Goal: Task Accomplishment & Management: Complete application form

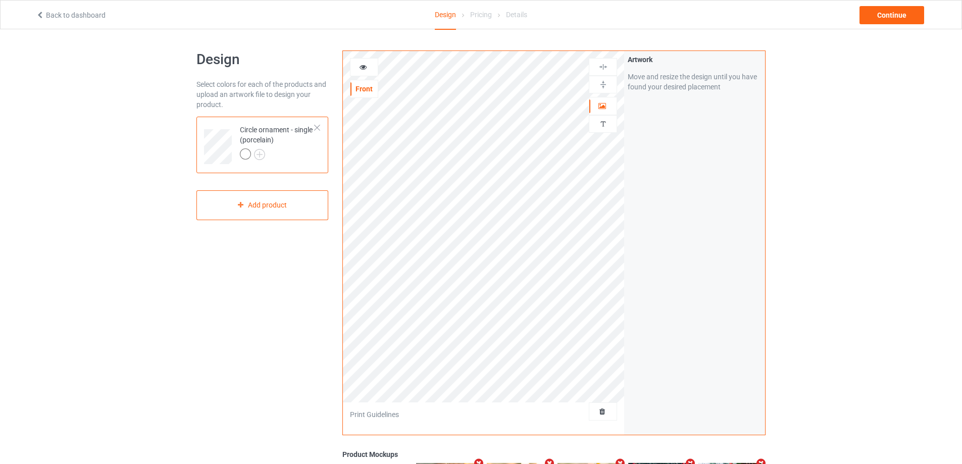
click at [317, 125] on div at bounding box center [317, 127] width 7 height 7
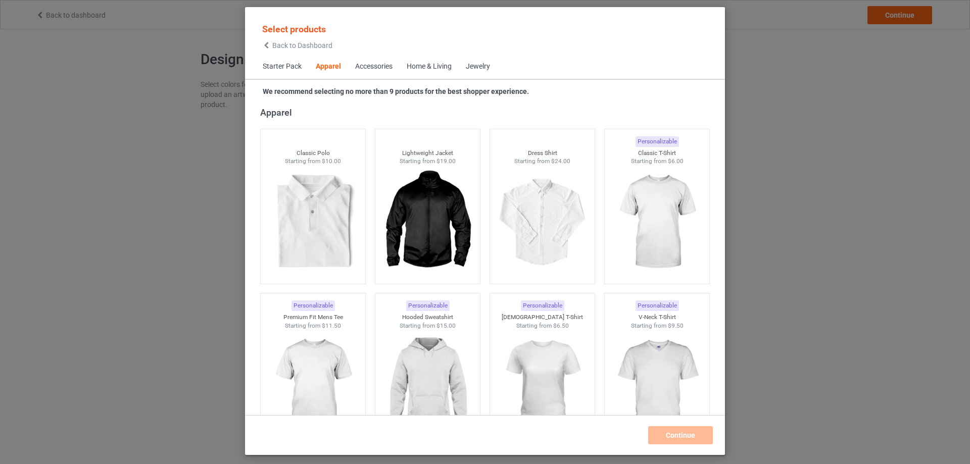
click at [426, 65] on div "Home & Living" at bounding box center [429, 67] width 45 height 10
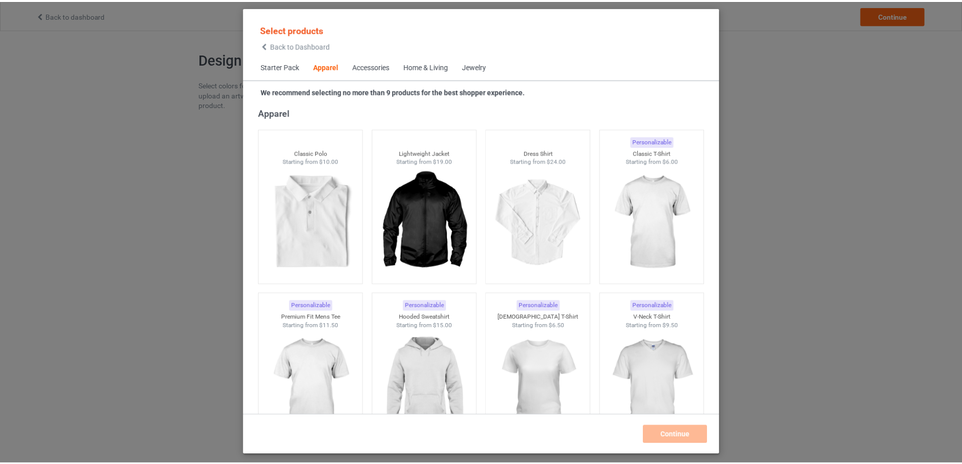
scroll to position [4555, 0]
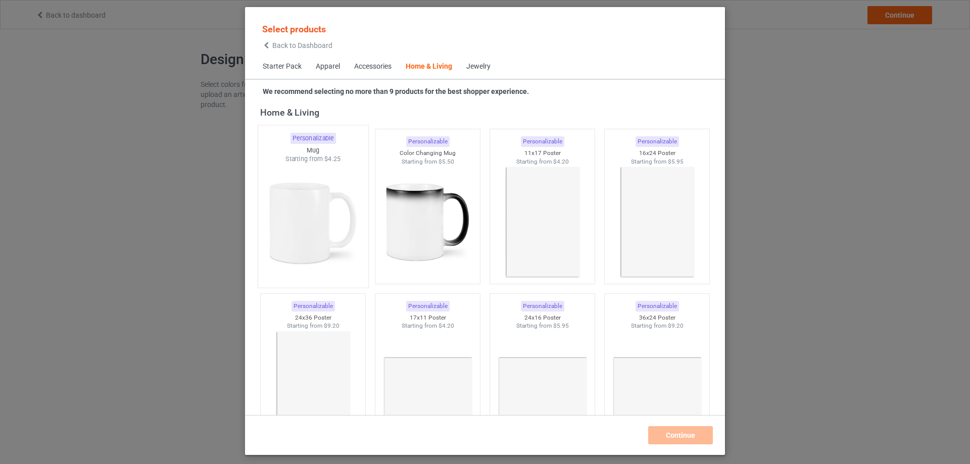
click at [319, 184] on img at bounding box center [312, 223] width 95 height 119
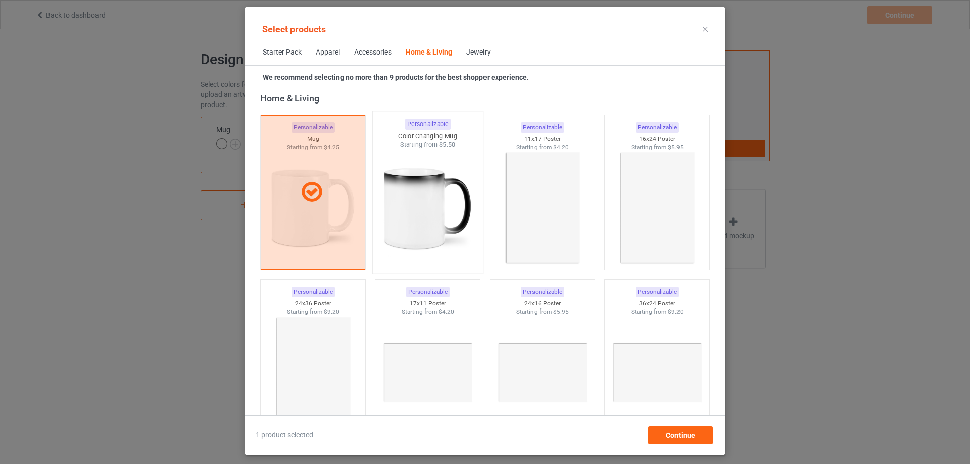
click at [439, 194] on div at bounding box center [428, 208] width 110 height 119
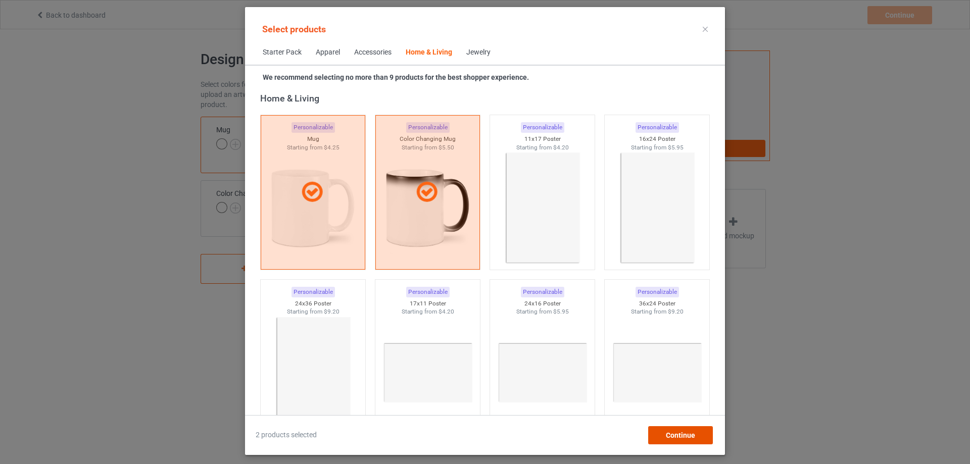
click at [666, 439] on span "Continue" at bounding box center [680, 435] width 29 height 8
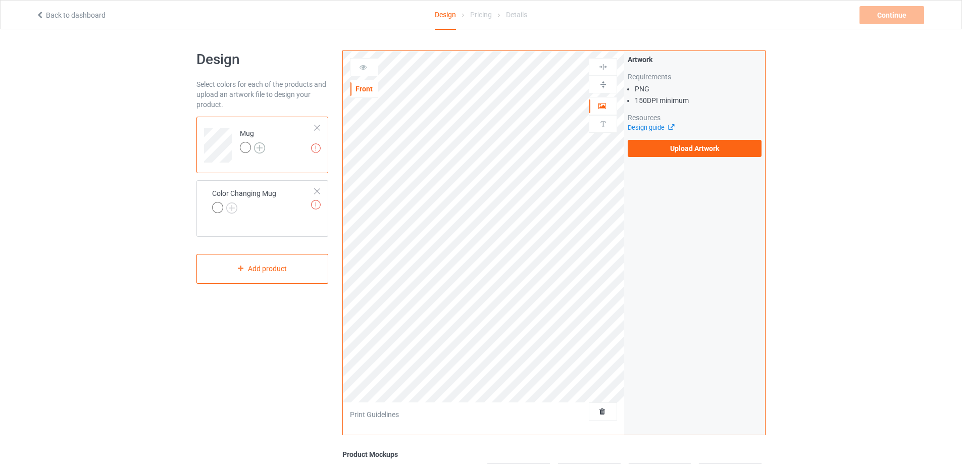
click at [232, 143] on td at bounding box center [219, 142] width 30 height 42
click at [257, 148] on img at bounding box center [259, 147] width 11 height 11
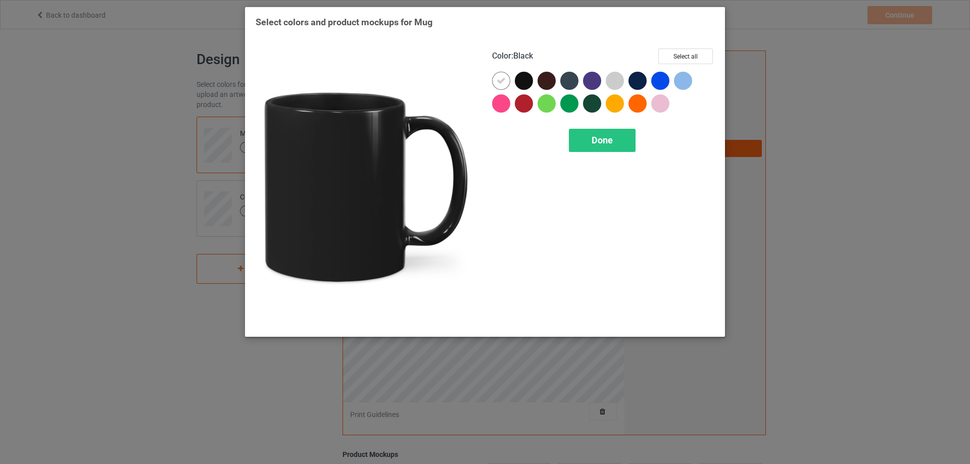
click at [521, 80] on div at bounding box center [524, 81] width 18 height 18
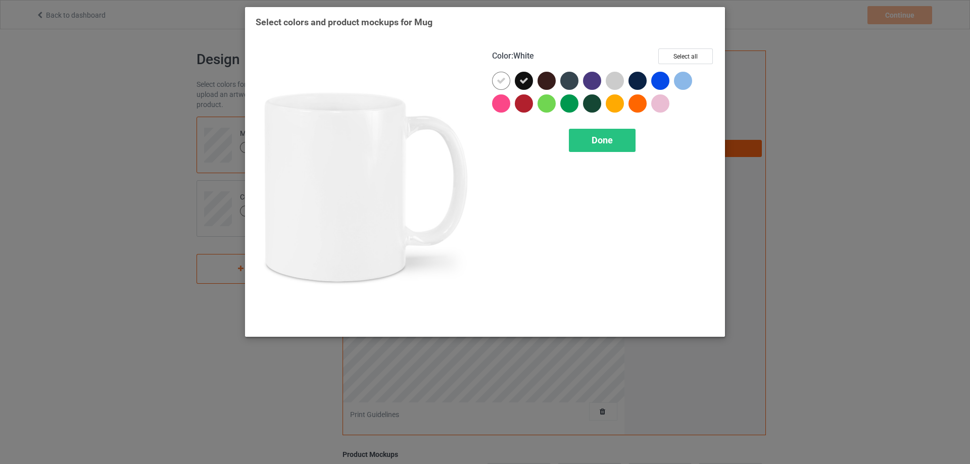
click at [501, 80] on icon at bounding box center [500, 80] width 9 height 9
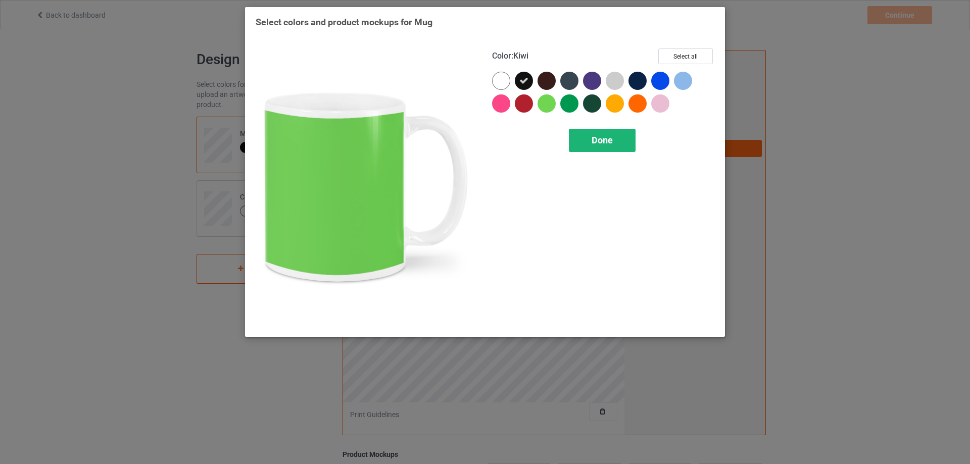
click at [605, 141] on span "Done" at bounding box center [601, 140] width 21 height 11
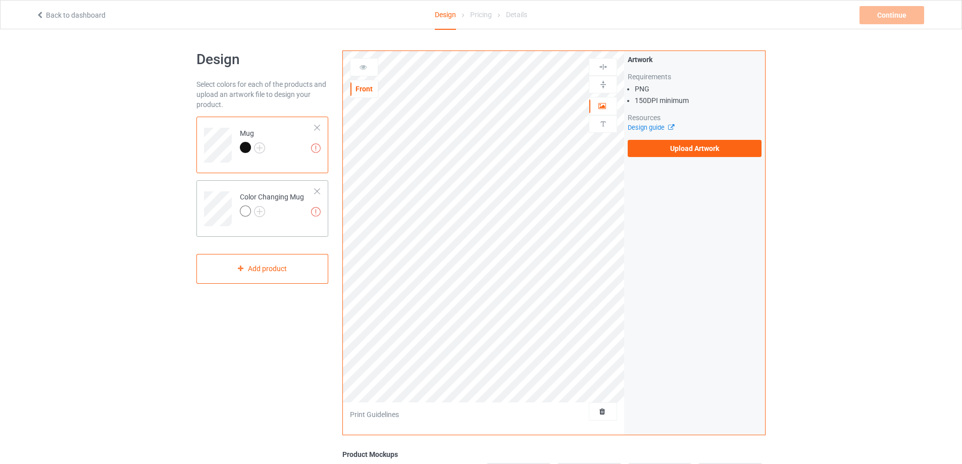
click at [265, 215] on div at bounding box center [272, 213] width 64 height 14
click at [262, 214] on img at bounding box center [259, 211] width 11 height 11
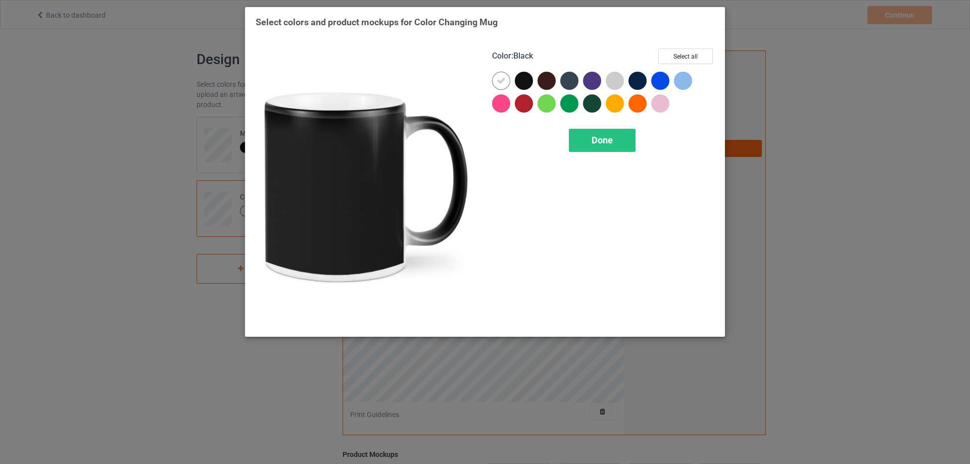
click at [528, 80] on div at bounding box center [524, 81] width 18 height 18
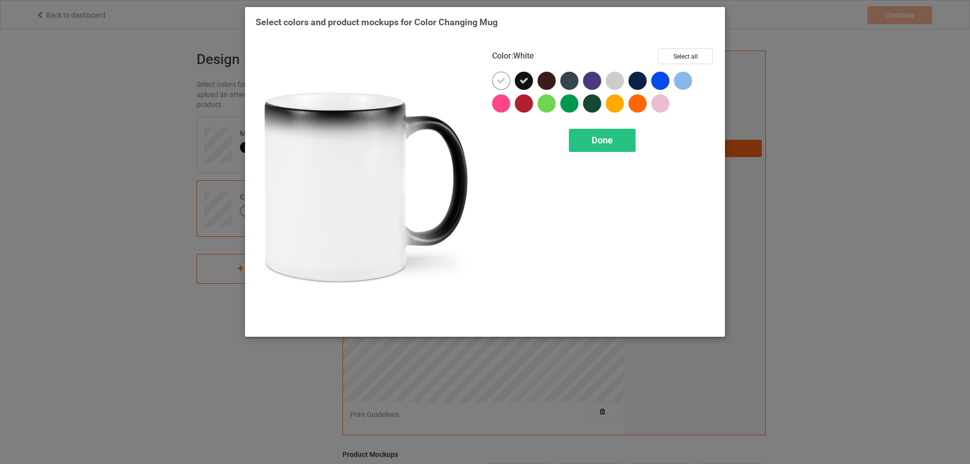
click at [502, 83] on icon at bounding box center [500, 80] width 9 height 9
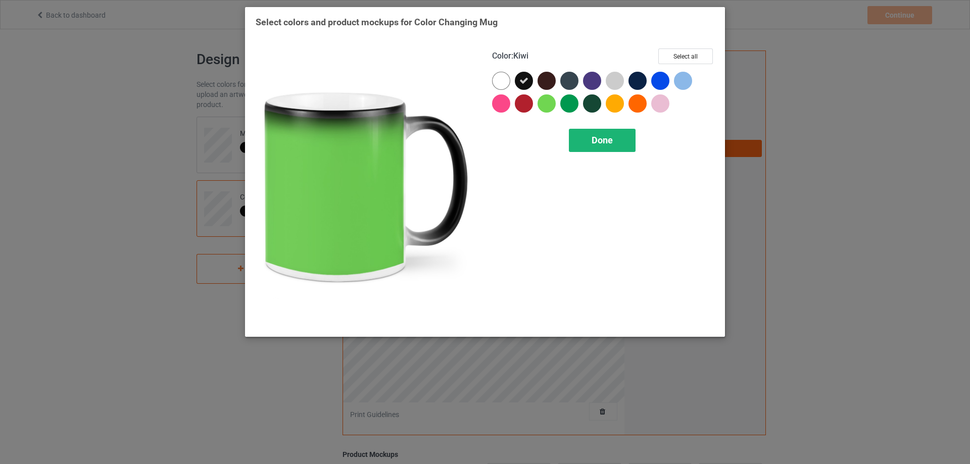
click at [578, 133] on div "Done" at bounding box center [602, 140] width 67 height 23
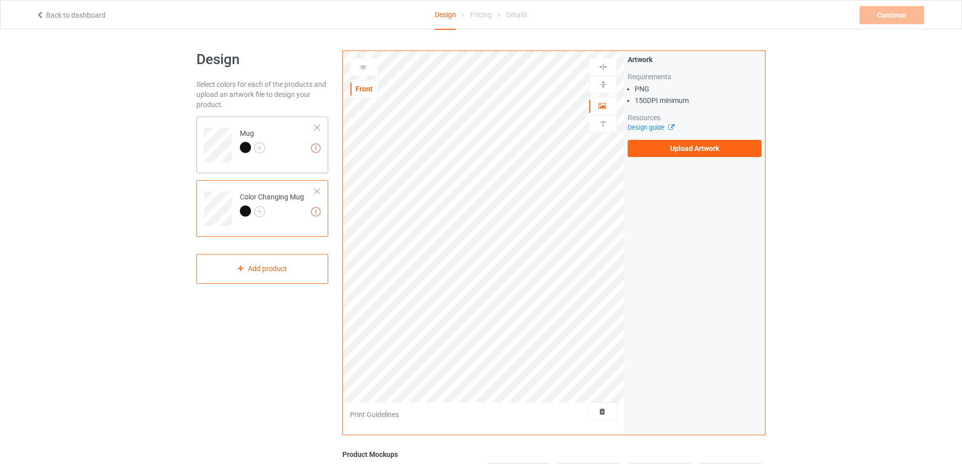
click at [299, 149] on td "Missing artworks Mug" at bounding box center [277, 142] width 86 height 42
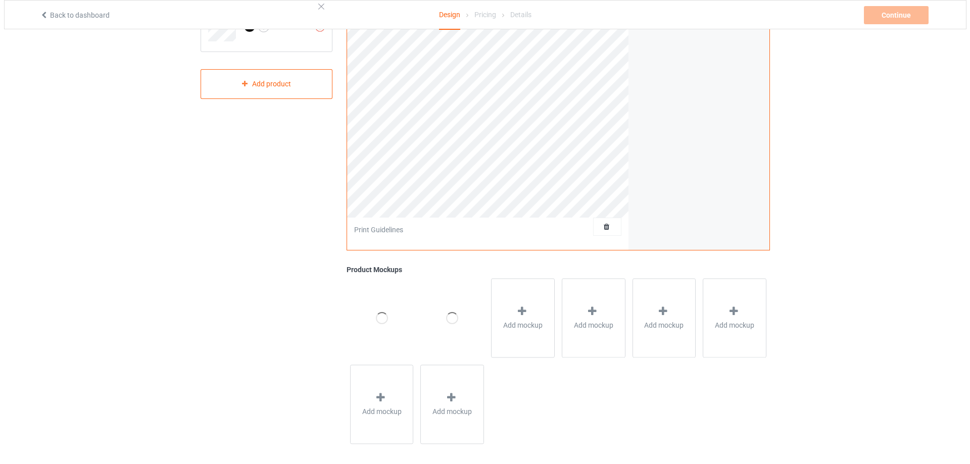
scroll to position [190, 0]
click at [529, 316] on span "Add mockup" at bounding box center [518, 320] width 39 height 10
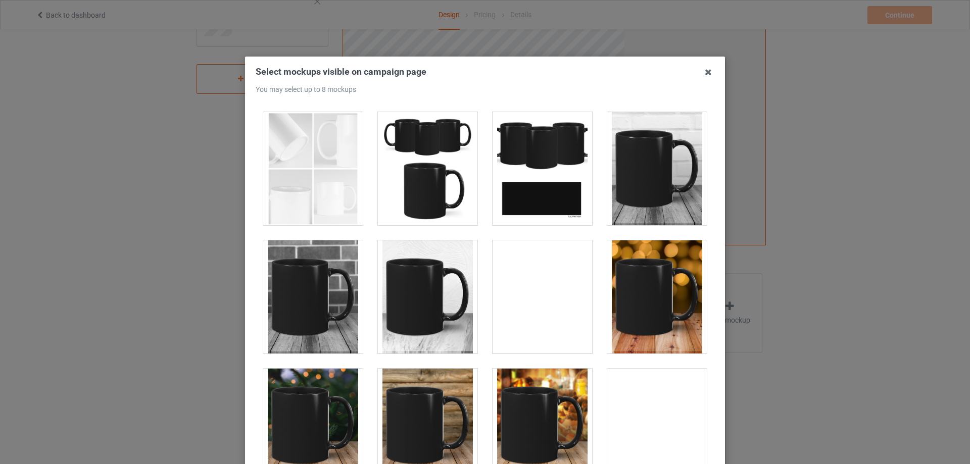
scroll to position [152, 0]
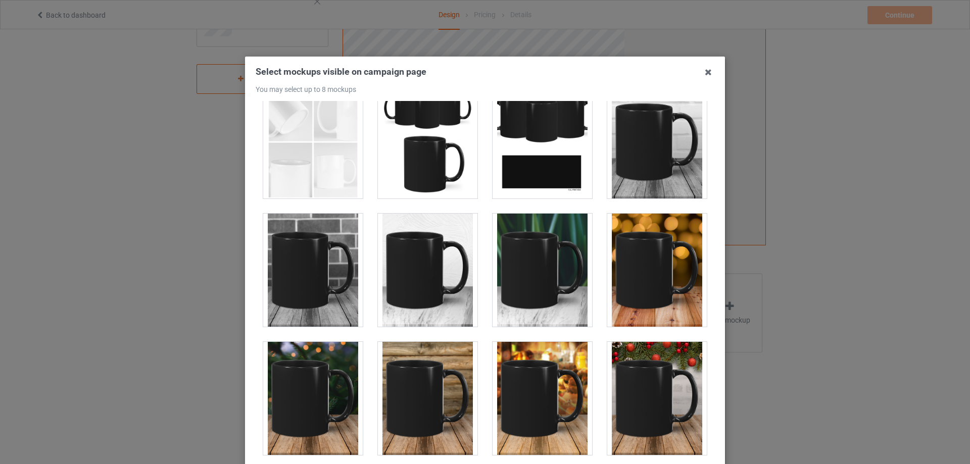
click at [635, 256] on div at bounding box center [656, 270] width 99 height 113
click at [653, 368] on div at bounding box center [656, 398] width 99 height 113
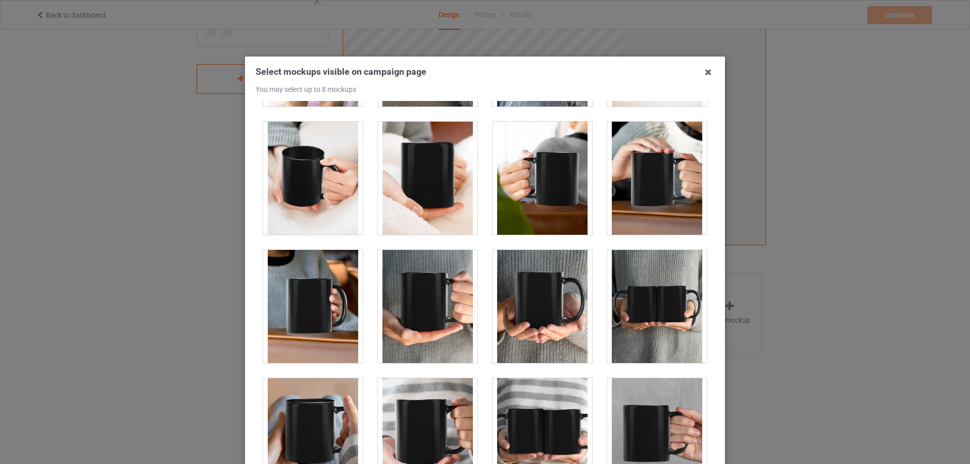
scroll to position [2677, 0]
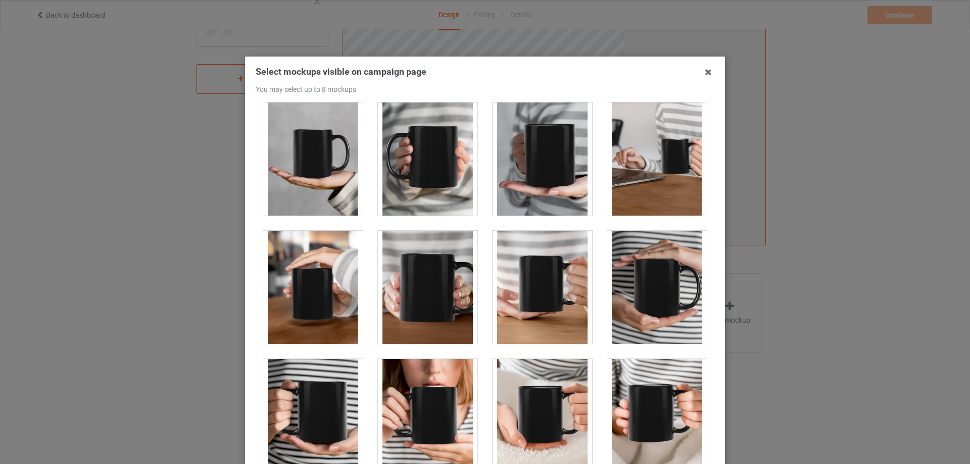
click at [430, 276] on div at bounding box center [427, 287] width 99 height 113
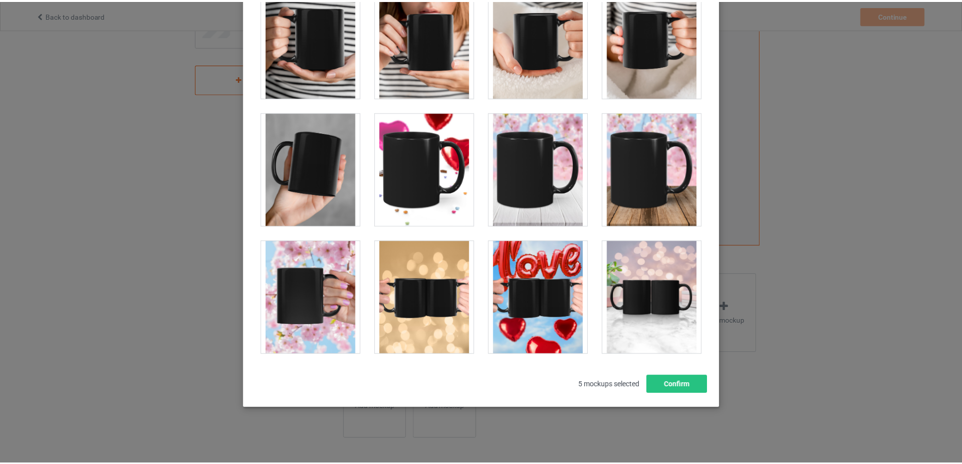
scroll to position [111, 0]
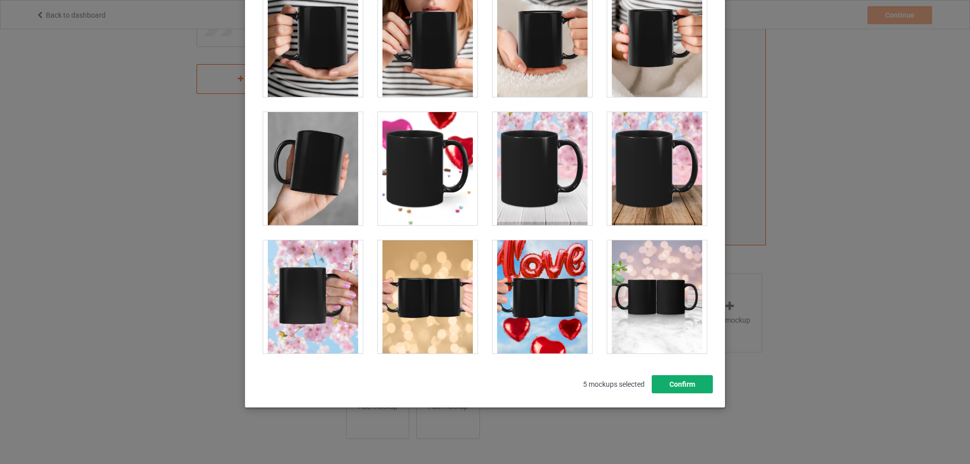
click at [688, 377] on button "Confirm" at bounding box center [682, 384] width 61 height 18
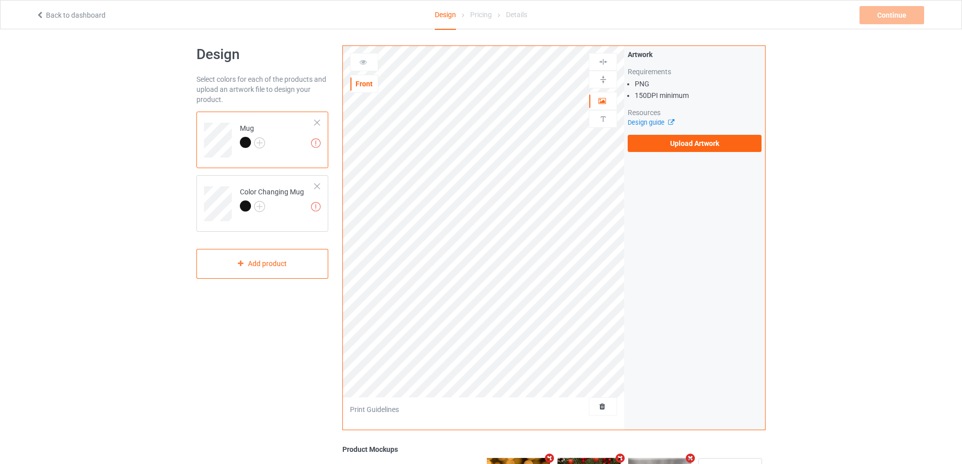
scroll to position [0, 0]
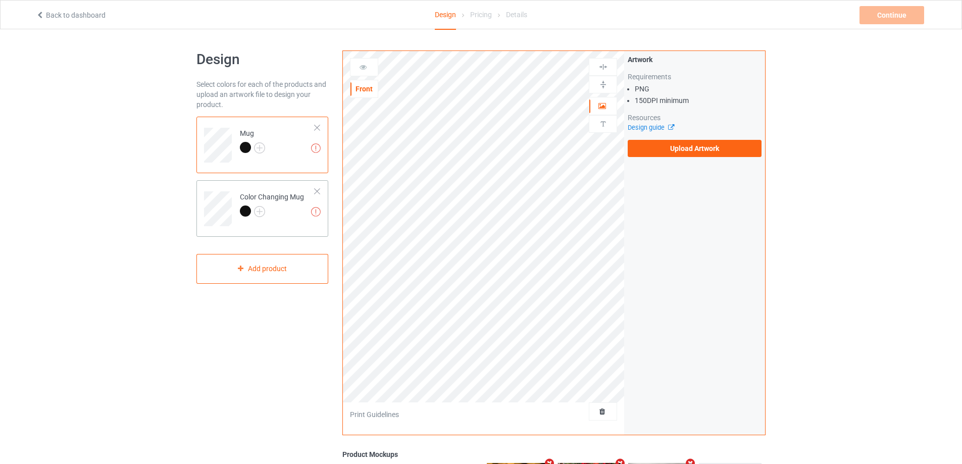
click at [303, 228] on div "Missing artworks Color Changing Mug" at bounding box center [262, 208] width 132 height 57
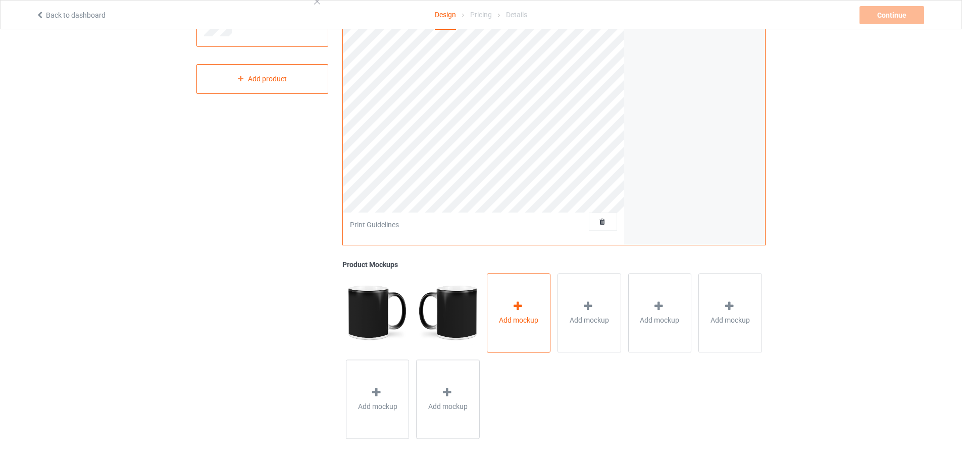
click at [524, 330] on div "Add mockup" at bounding box center [519, 312] width 64 height 79
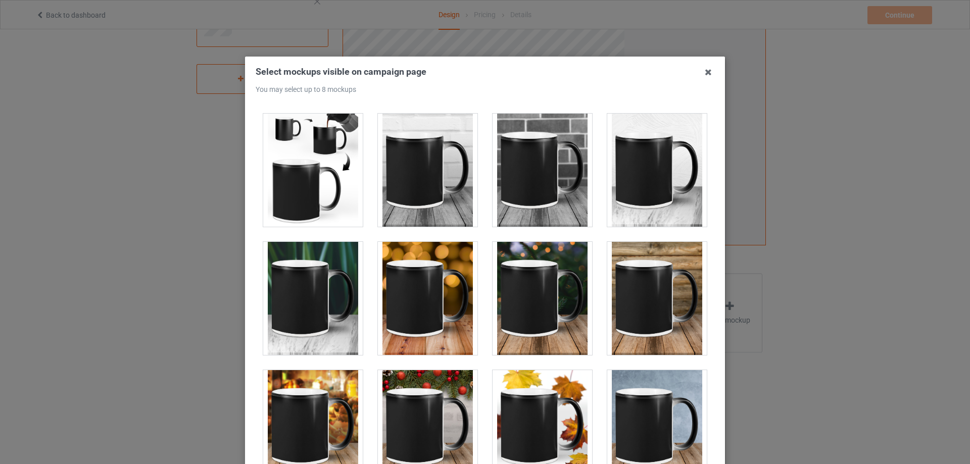
scroll to position [253, 0]
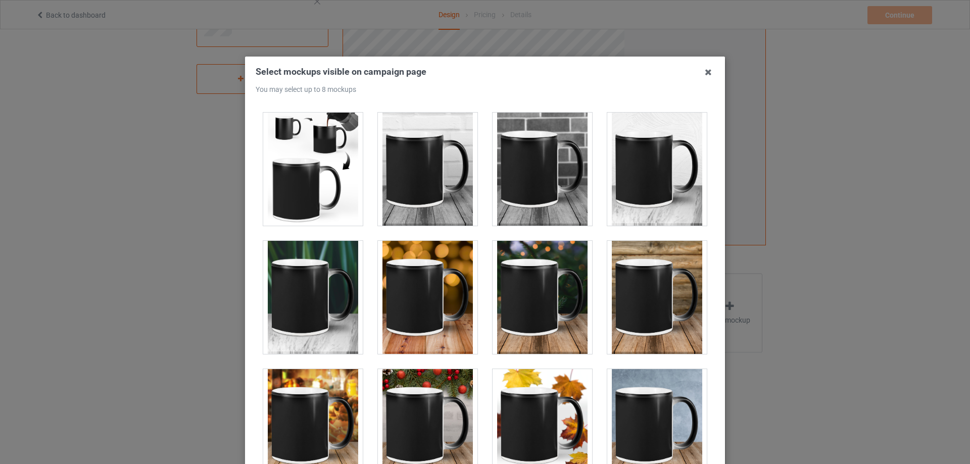
click at [286, 158] on div at bounding box center [312, 169] width 99 height 113
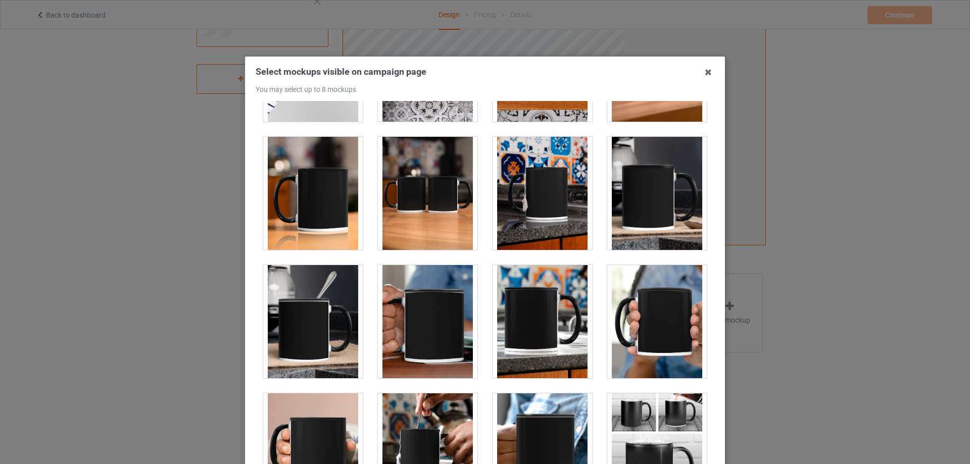
scroll to position [1970, 0]
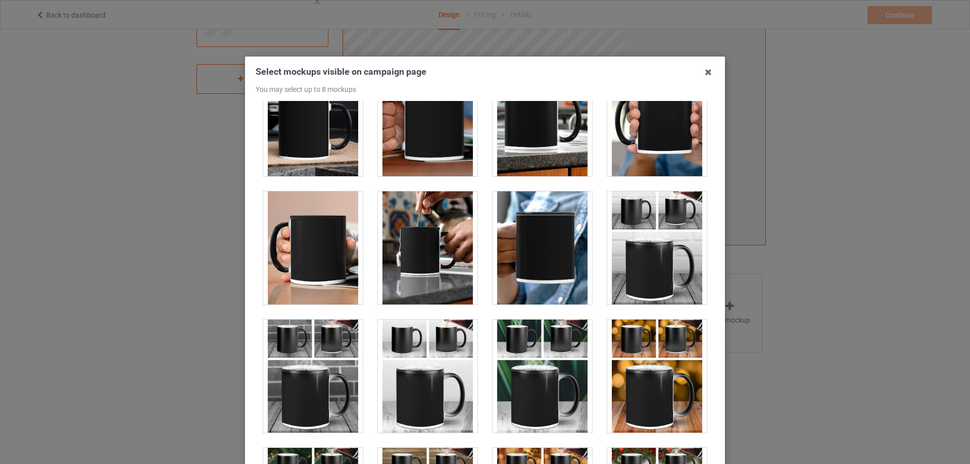
click at [645, 258] on div at bounding box center [656, 247] width 99 height 113
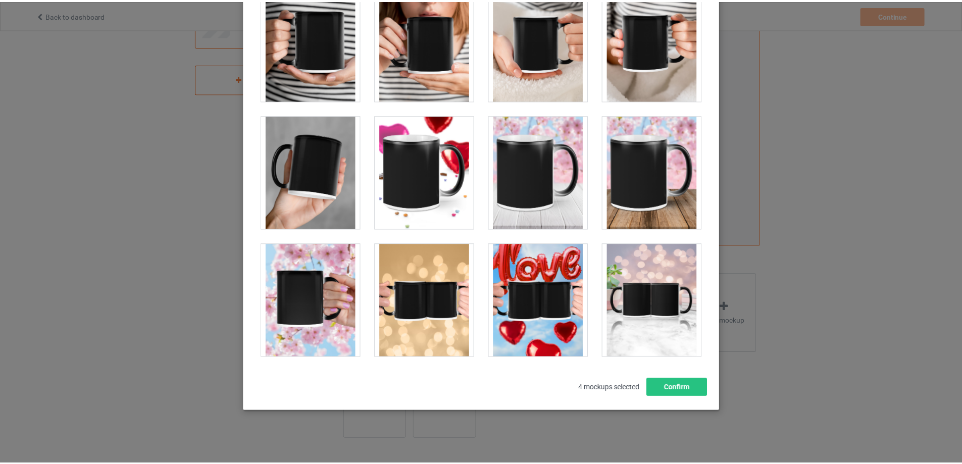
scroll to position [111, 0]
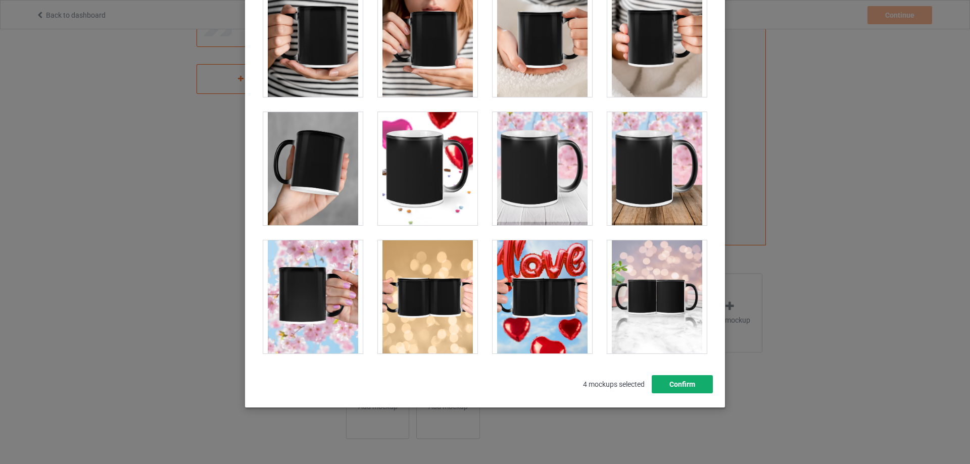
click at [696, 386] on button "Confirm" at bounding box center [682, 384] width 61 height 18
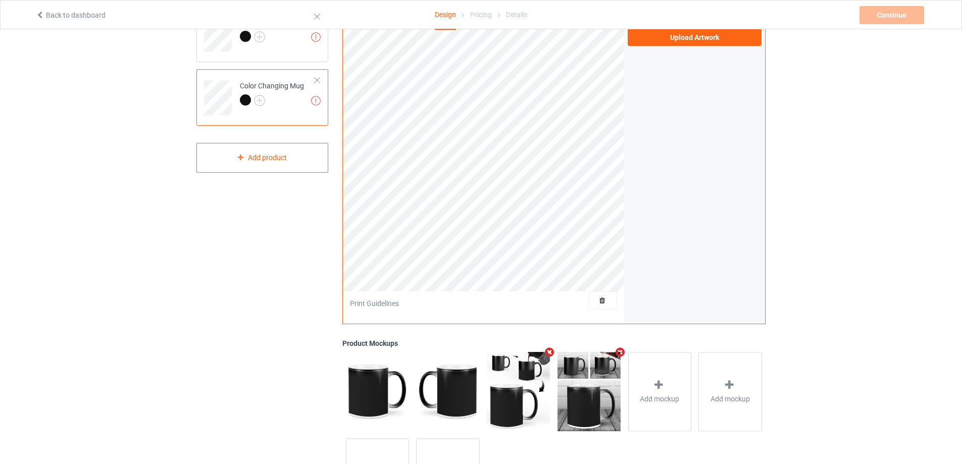
scroll to position [0, 0]
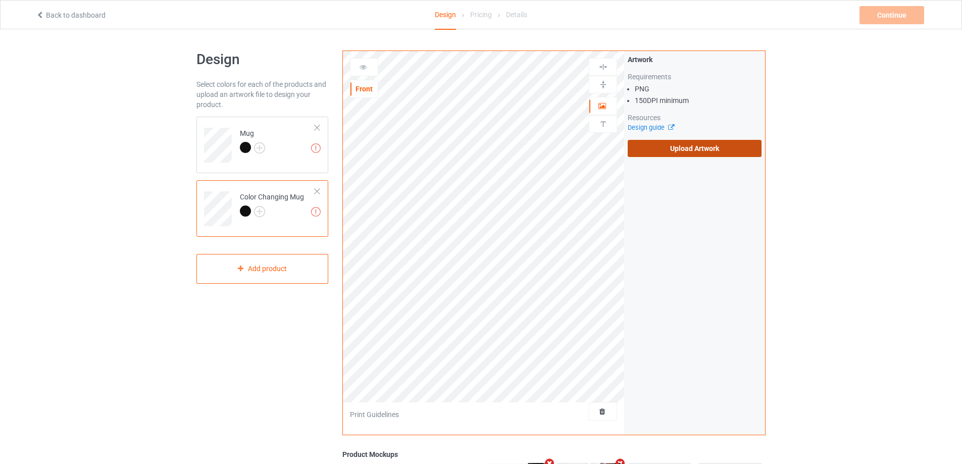
click at [675, 153] on label "Upload Artwork" at bounding box center [695, 148] width 134 height 17
click at [0, 0] on input "Upload Artwork" at bounding box center [0, 0] width 0 height 0
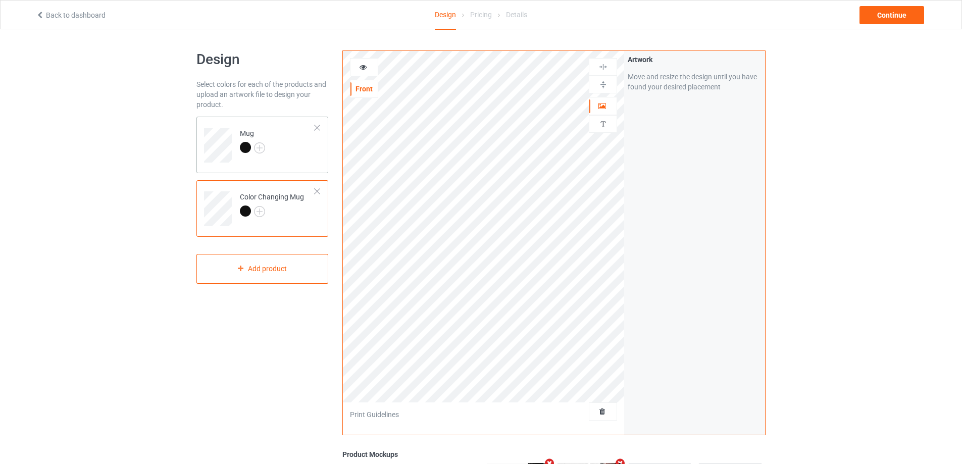
click at [304, 155] on td "Mug" at bounding box center [277, 142] width 86 height 42
click at [364, 67] on icon at bounding box center [363, 65] width 9 height 7
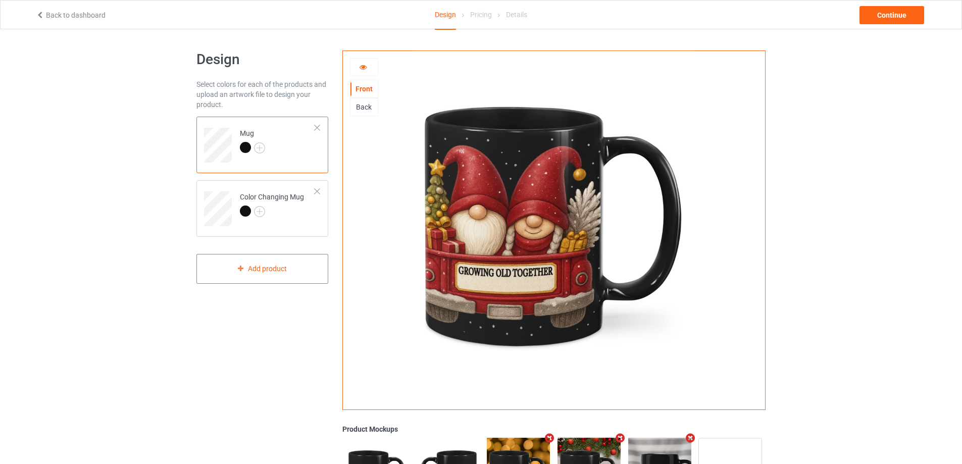
click at [365, 67] on icon at bounding box center [363, 65] width 9 height 7
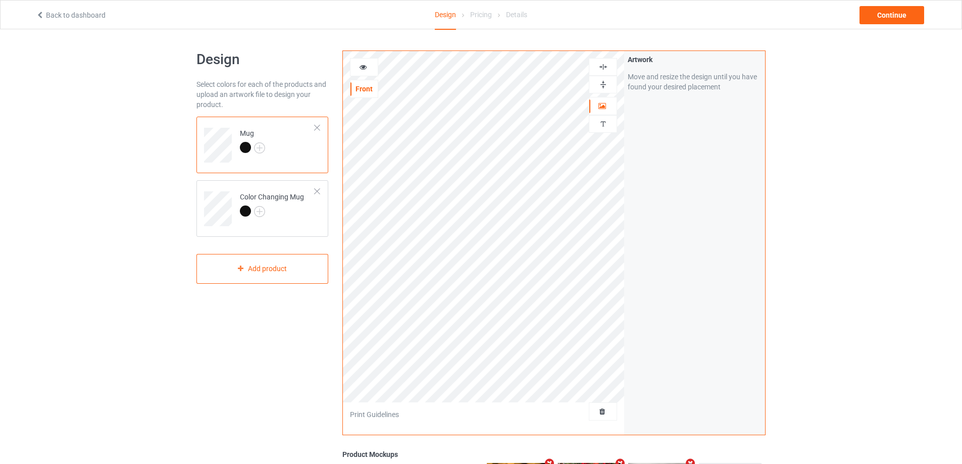
click at [600, 82] on img at bounding box center [603, 85] width 10 height 10
click at [358, 65] on div at bounding box center [363, 67] width 27 height 10
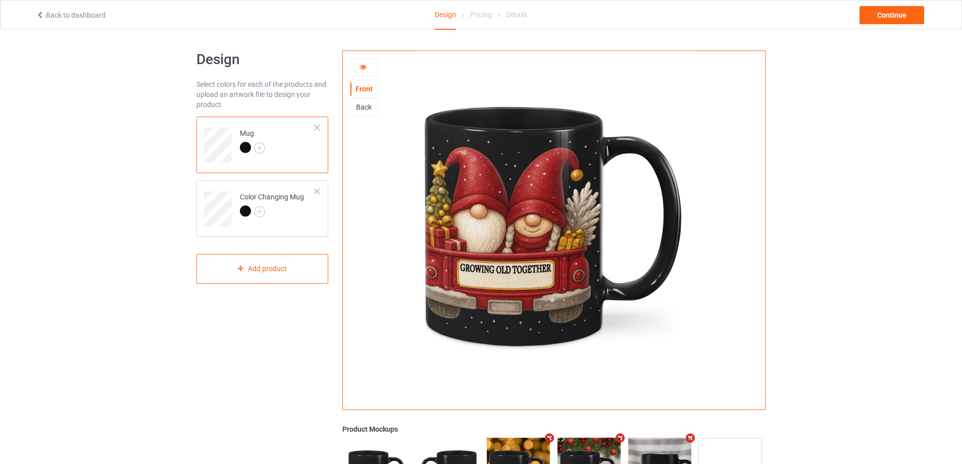
click at [358, 65] on div at bounding box center [363, 67] width 27 height 10
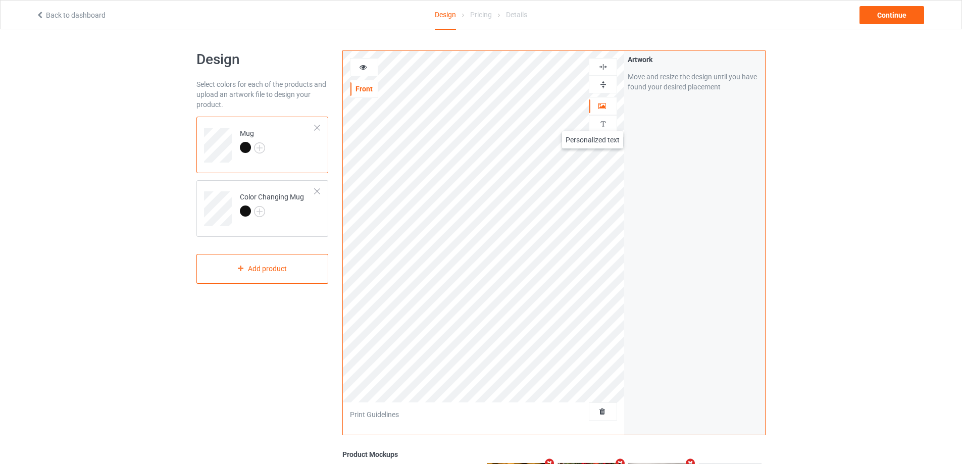
click at [595, 122] on div at bounding box center [602, 124] width 27 height 10
click at [607, 125] on img at bounding box center [603, 124] width 10 height 10
click at [602, 124] on img at bounding box center [603, 124] width 10 height 10
click at [658, 90] on div "Personalized text Allow customers to personalize text with your choice of fonts…" at bounding box center [694, 243] width 141 height 384
click at [663, 78] on div "Add text" at bounding box center [695, 77] width 134 height 18
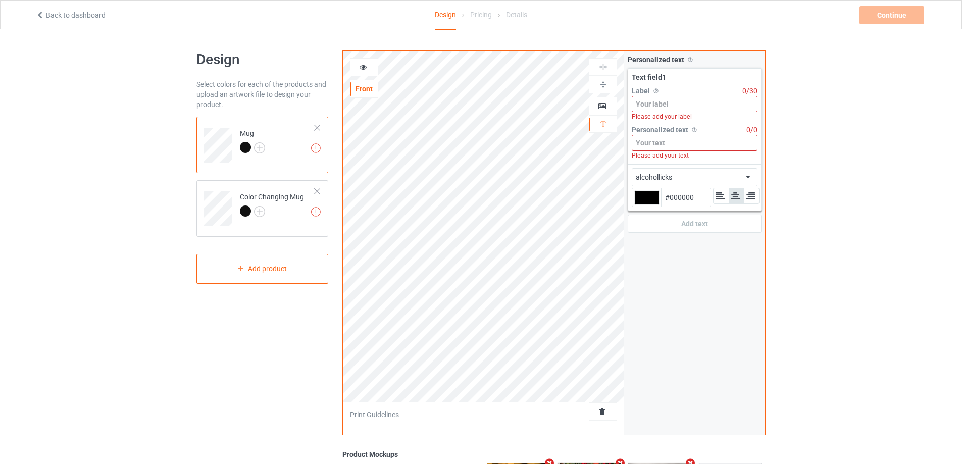
click at [654, 105] on input at bounding box center [695, 104] width 126 height 16
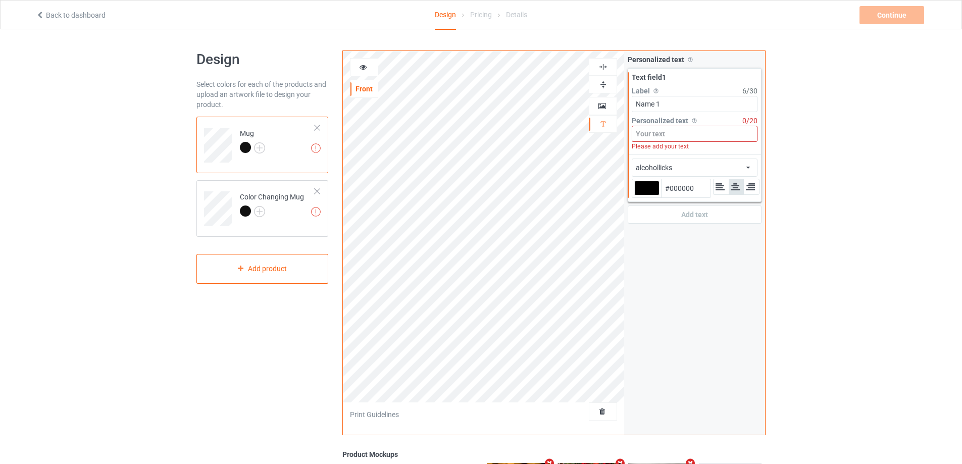
type input "Name 1"
click at [656, 131] on input at bounding box center [695, 134] width 126 height 16
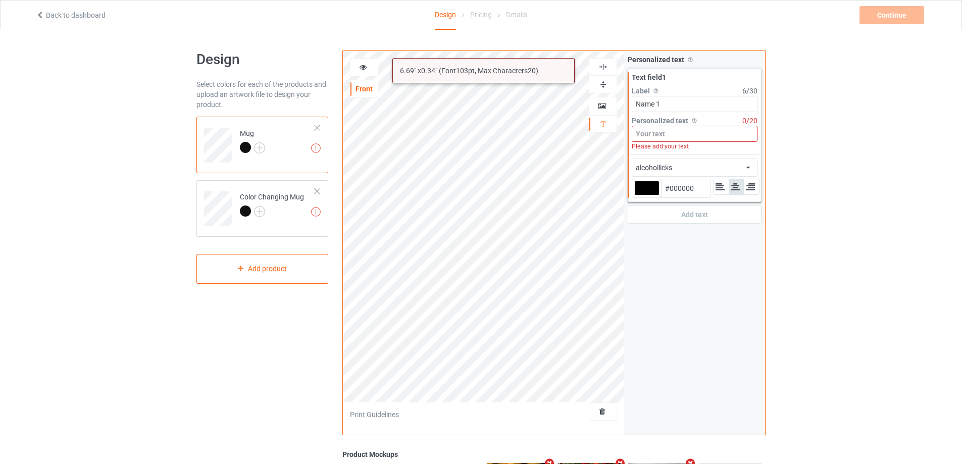
type input "Ư"
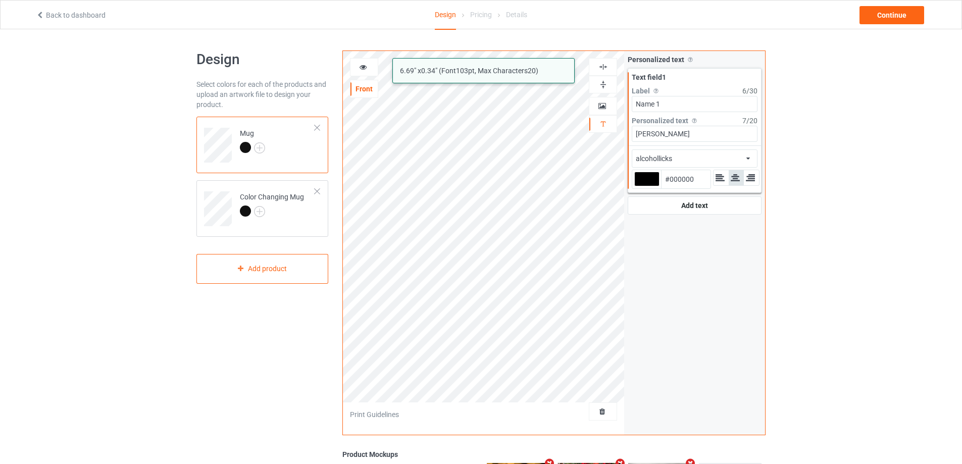
type input "[PERSON_NAME]"
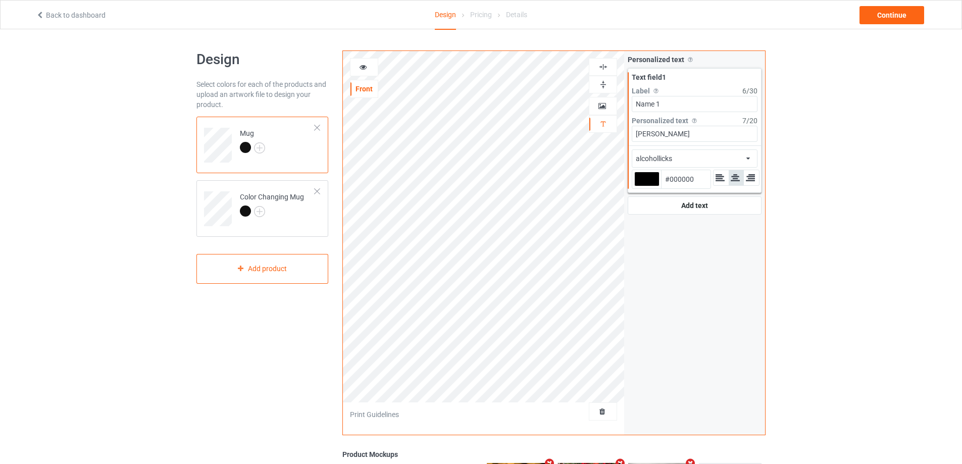
click at [731, 152] on div "alcohollicks african airstream aladdin alcohollicks [PERSON_NAME] almontesnow a…" at bounding box center [695, 158] width 126 height 18
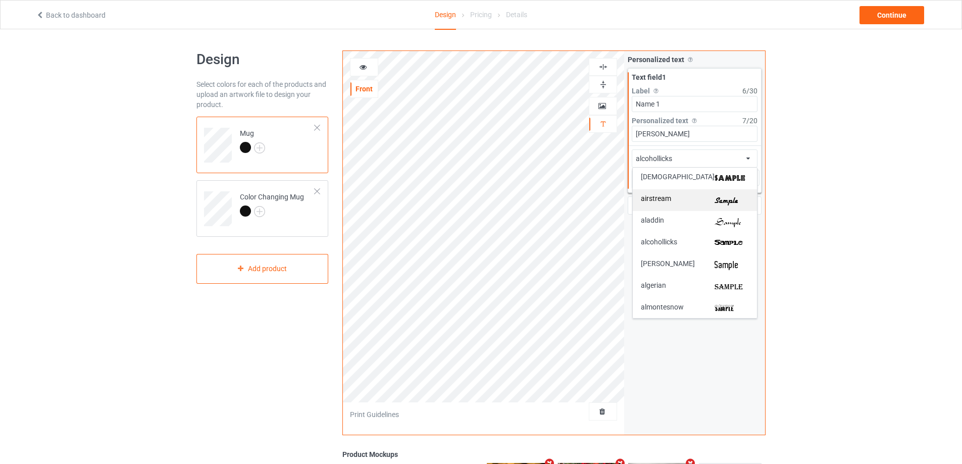
click at [730, 201] on img at bounding box center [732, 200] width 34 height 11
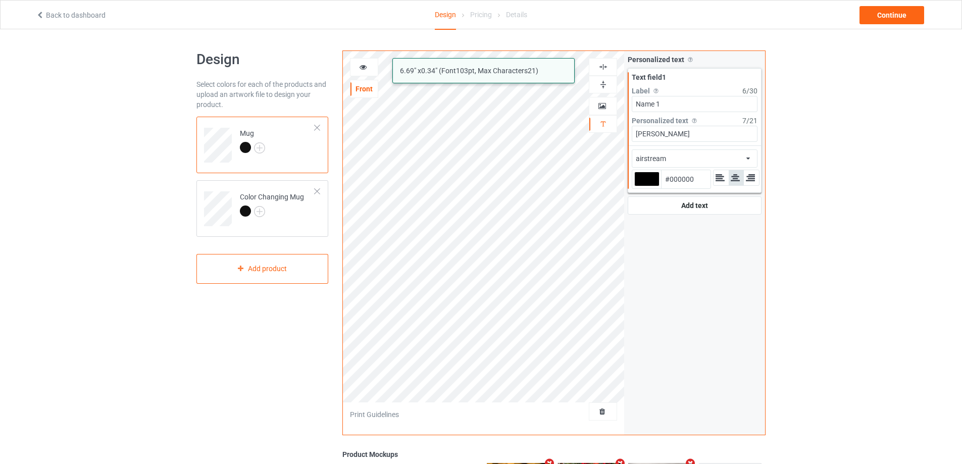
click at [647, 179] on div at bounding box center [646, 179] width 25 height 15
click at [647, 186] on input "#000000" at bounding box center [646, 193] width 25 height 14
type input "#7e6d6d"
type input "#7E6D6D"
type input "#806f6f"
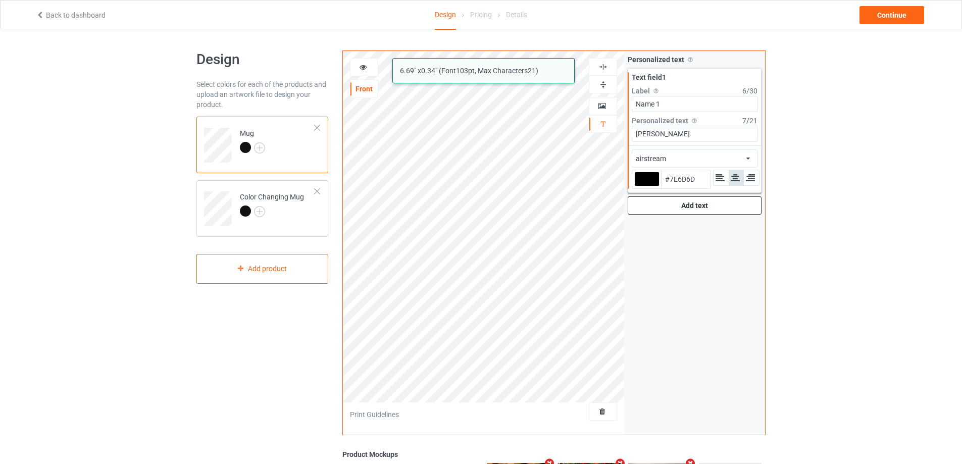
type input "#806F6F"
type input "#837272"
type input "#867474"
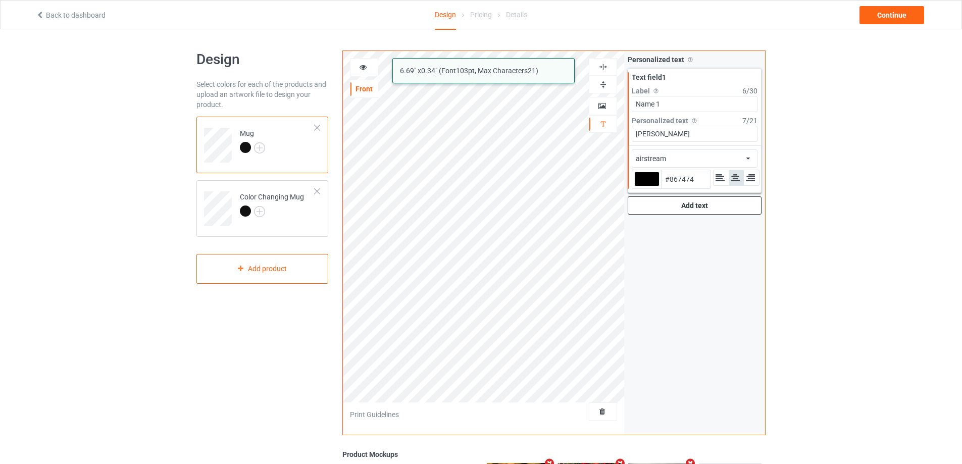
type input "#938080"
type input "#ab9696"
type input "#AB9696"
type input "#f4e1e1"
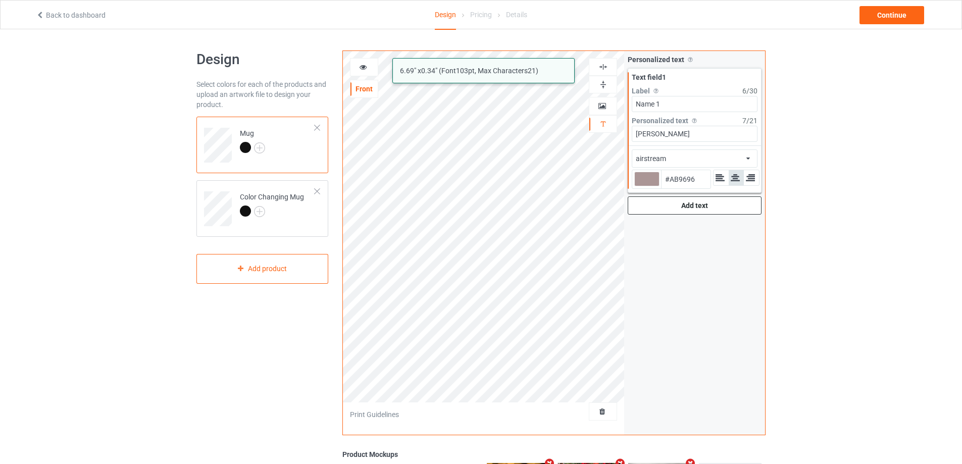
type input "#F4E1E1"
type input "#ffffff"
type input "#FFFFFF"
drag, startPoint x: 666, startPoint y: 134, endPoint x: 642, endPoint y: 136, distance: 23.9
click at [642, 136] on input "[PERSON_NAME]" at bounding box center [695, 134] width 126 height 16
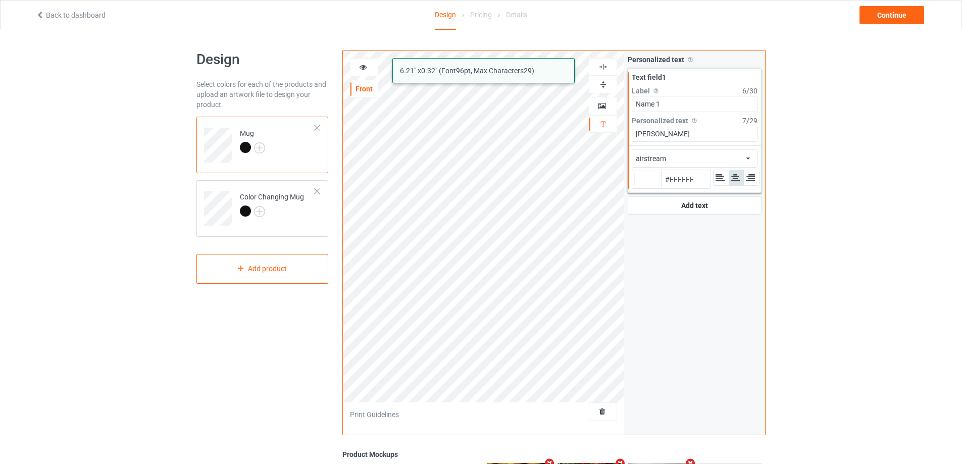
type input "#ffffff"
type input "Wi"
type input "#ffffff"
type input "Wil"
type input "#ffffff"
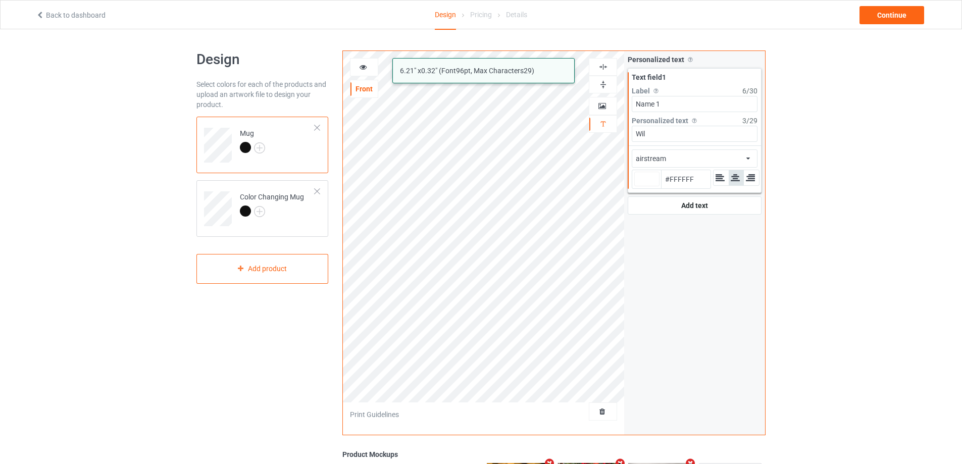
type input "Will"
type input "#ffffff"
type input "[PERSON_NAME]"
type input "#ffffff"
type input "[PERSON_NAME]"
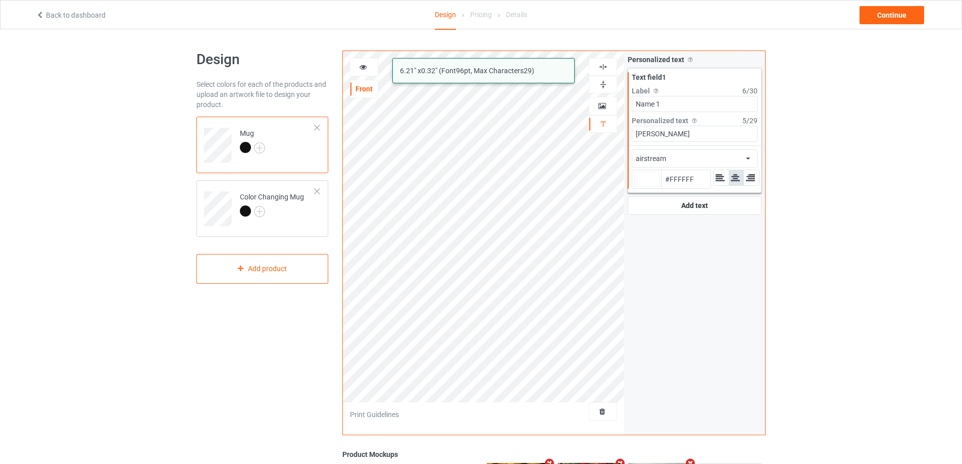
type input "#ffffff"
type input "[PERSON_NAME]"
type input "#ffffff"
type input "[PERSON_NAME]"
click at [670, 209] on div "Add text" at bounding box center [695, 205] width 134 height 18
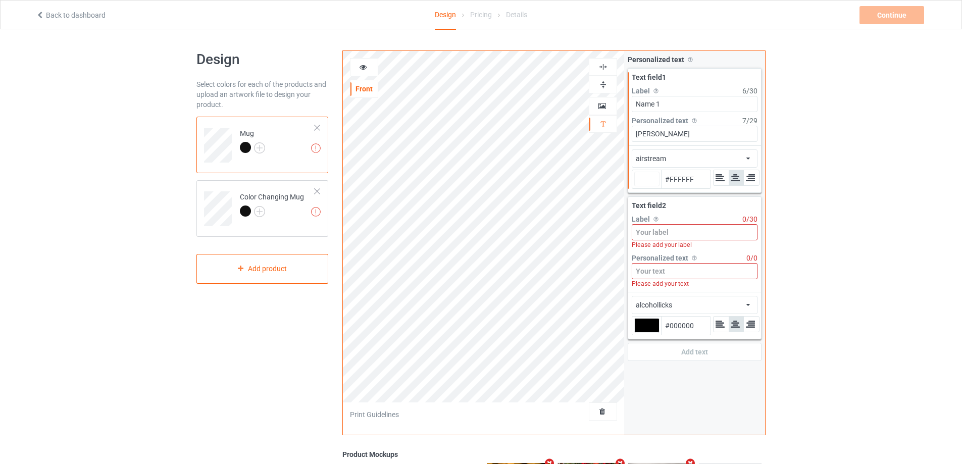
click at [674, 234] on input at bounding box center [695, 232] width 126 height 16
type input "#ffffff"
type input "N"
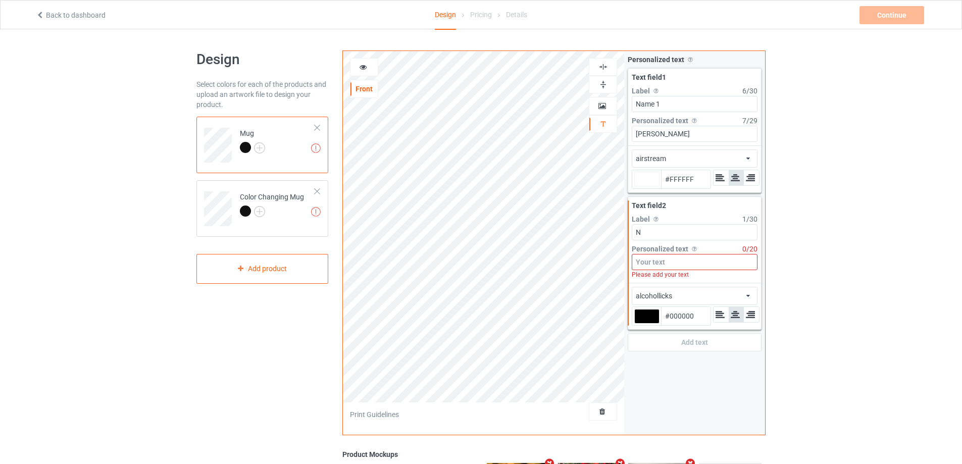
type input "#ffffff"
type input "Na"
type input "#ffffff"
type input "Nam"
type input "#ffffff"
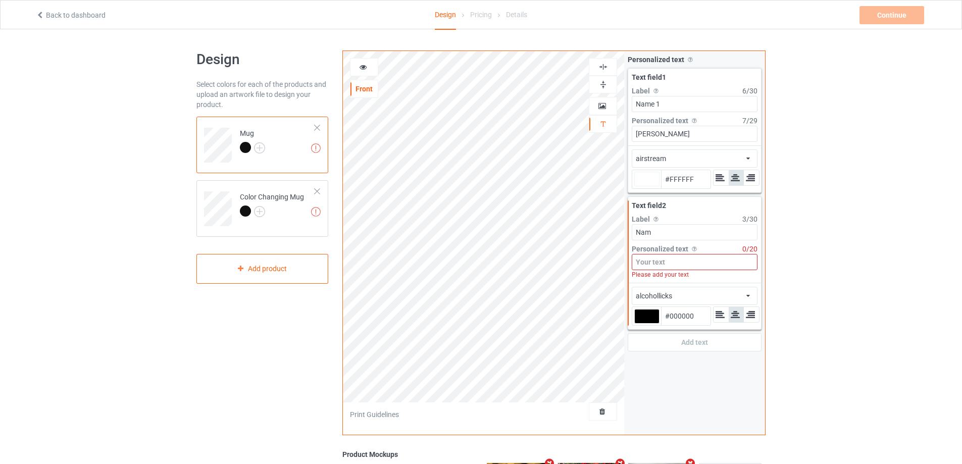
type input "Name"
type input "#ffffff"
type input "Name"
type input "#ffffff"
type input "Name 2"
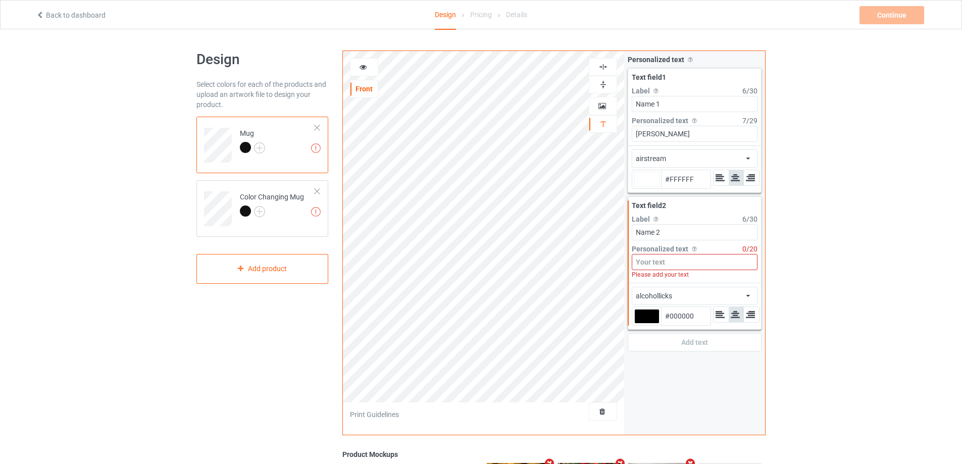
click at [668, 265] on input at bounding box center [695, 262] width 126 height 16
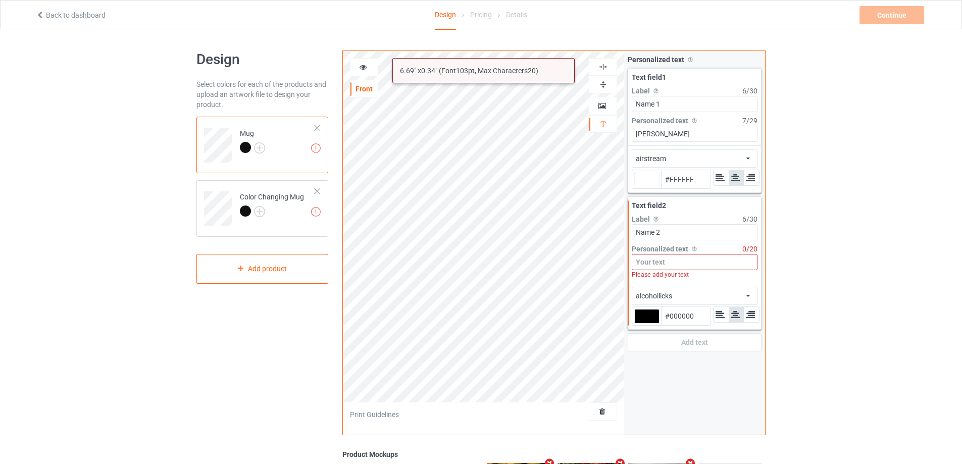
type input "#ffffff"
type input "S"
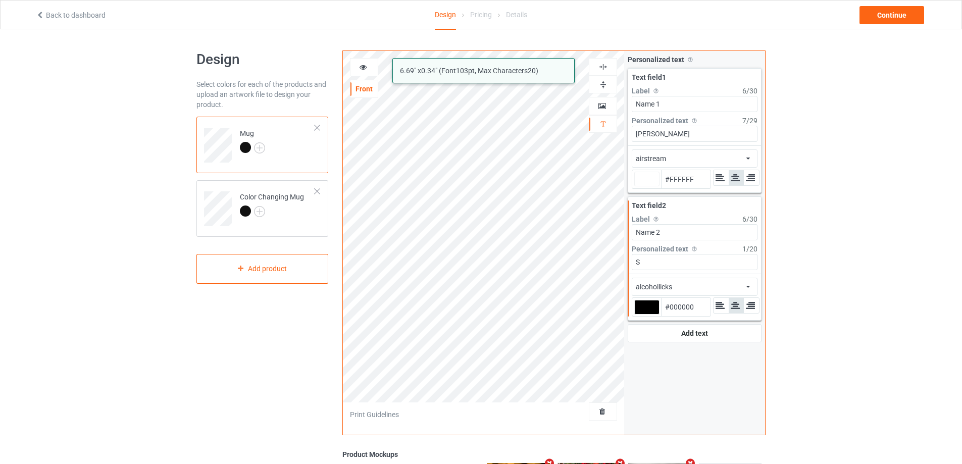
type input "#ffffff"
type input "So"
type input "#ffffff"
type input "Sop"
type input "#ffffff"
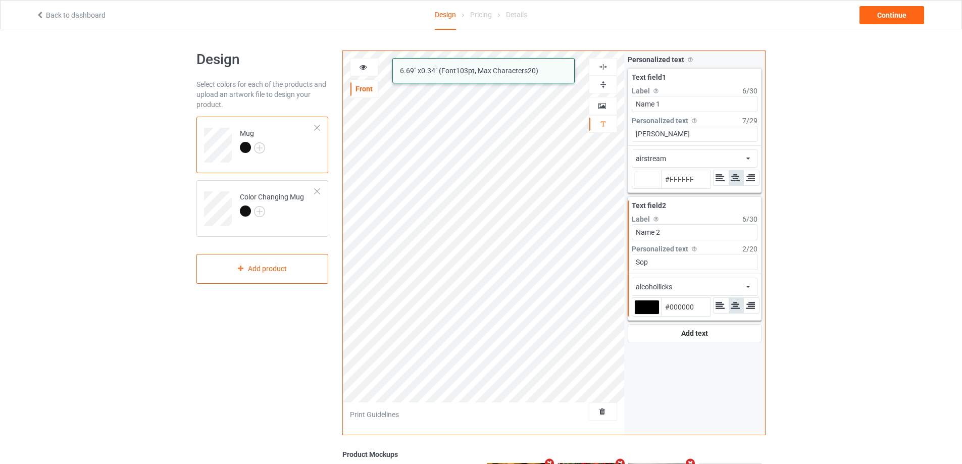
type input "Soph"
type input "#ffffff"
type input "Sophi"
type input "#ffffff"
type input "[PERSON_NAME]"
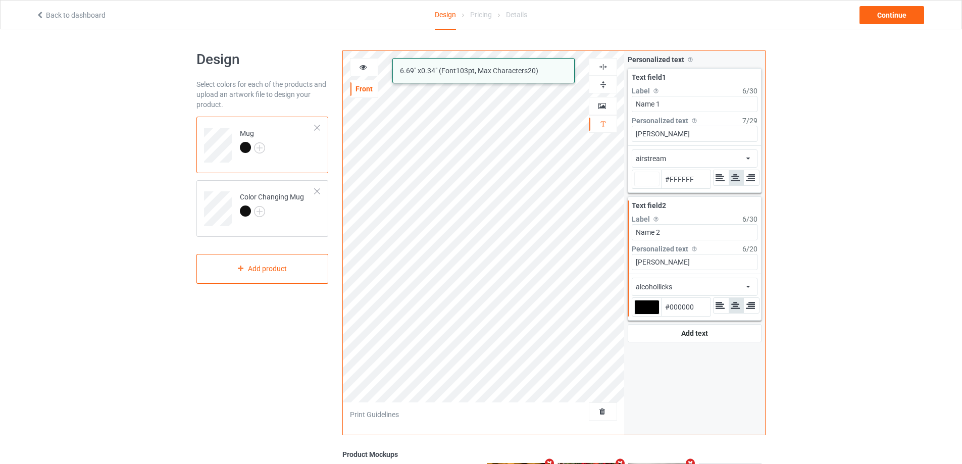
click at [671, 284] on div "alcohollicks" at bounding box center [654, 287] width 36 height 10
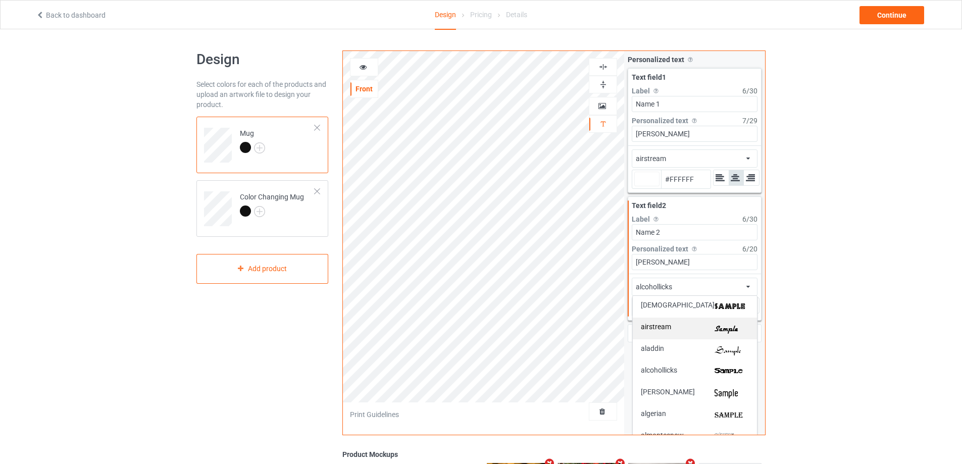
click at [676, 326] on div "airstream" at bounding box center [695, 328] width 108 height 11
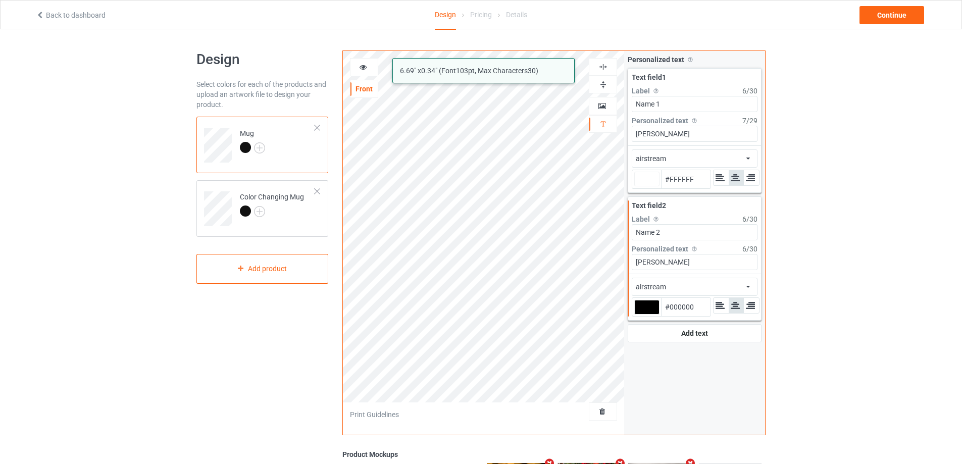
click at [645, 309] on div at bounding box center [646, 307] width 25 height 15
click at [645, 315] on input "#000000" at bounding box center [646, 322] width 25 height 14
type input "#ffffff"
type input "#e5b8b8"
type input "#E5B8B8"
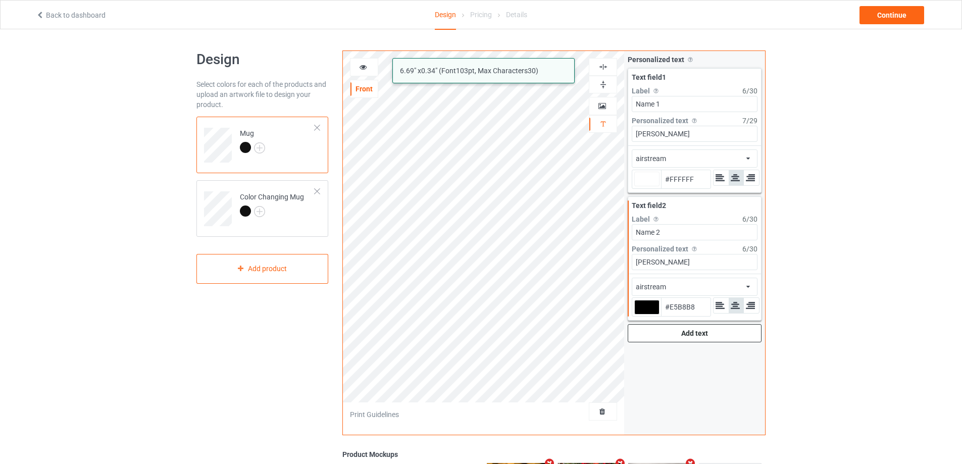
type input "#ffffff"
type input "#e2b6b6"
type input "#E2B6B6"
type input "#ffffff"
type input "#e1b7b7"
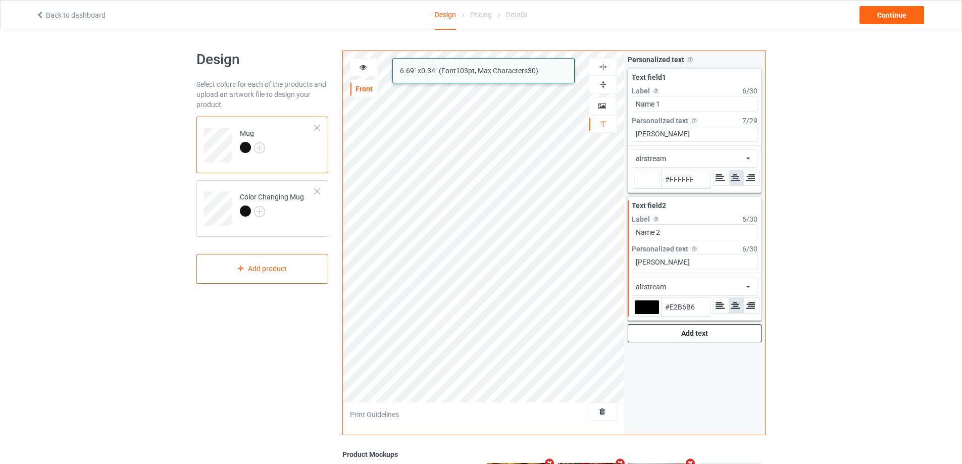
type input "#E1B7B7"
type input "#ffffff"
type input "#e2bbbb"
type input "#E2BBBB"
type input "#ffffff"
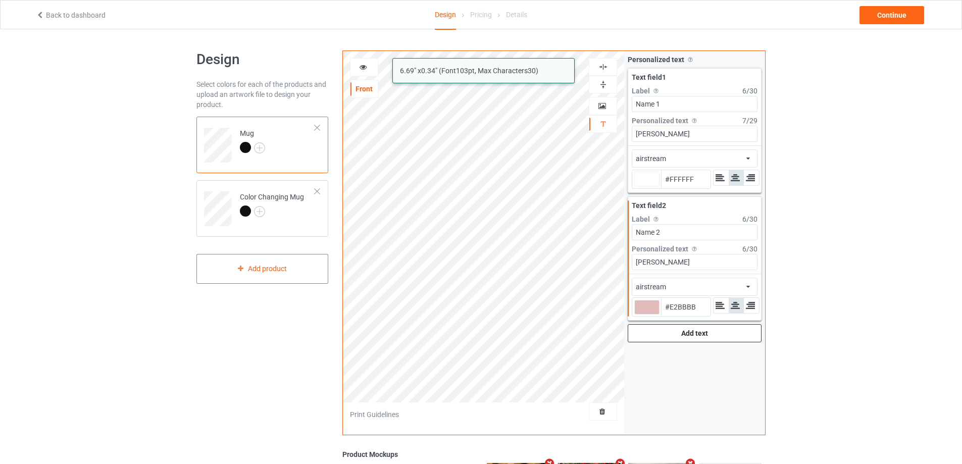
type input "#e3c0c0"
type input "#E3C0C0"
type input "#ffffff"
type input "#e2c5c5"
type input "#E2C5C5"
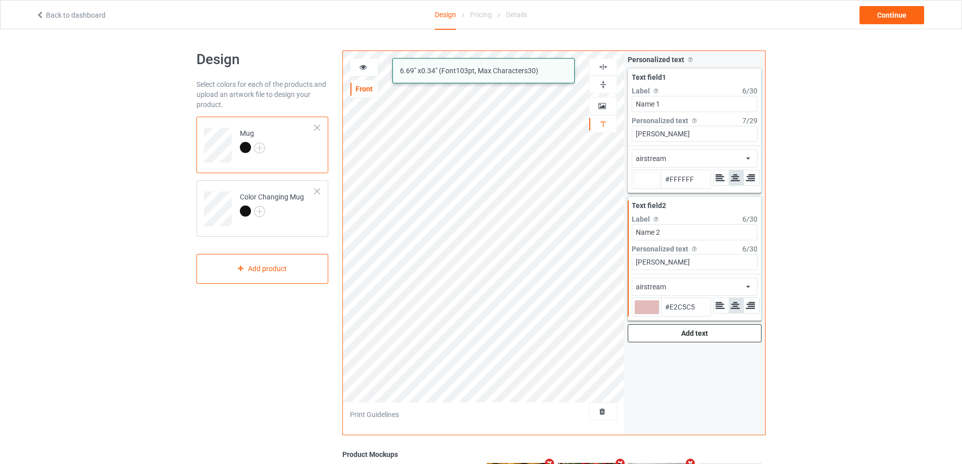
type input "#ffffff"
type input "#fafafa"
type input "#FAFAFA"
type input "#ffffff"
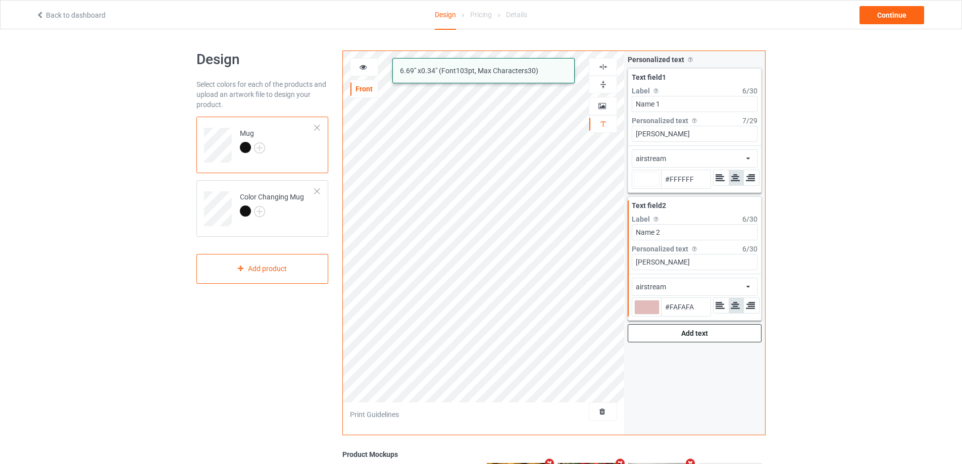
type input "#FFFFFF"
type input "#ffffff"
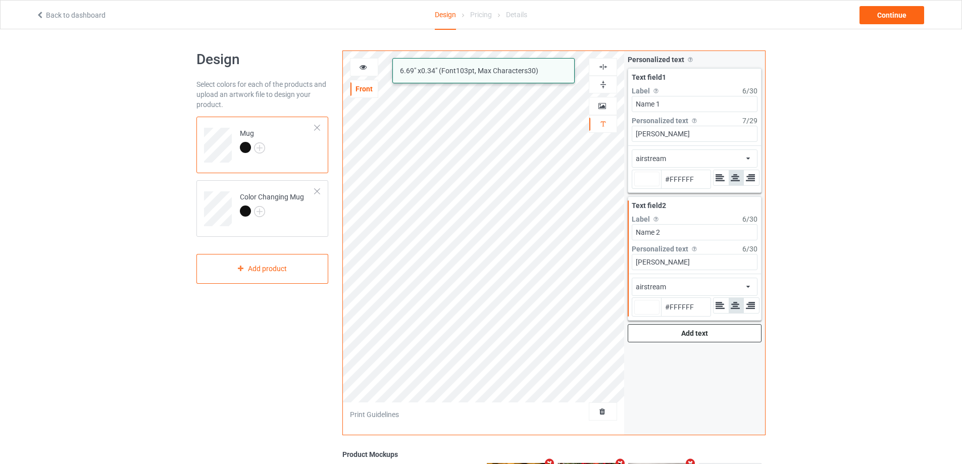
type input "#ffffff"
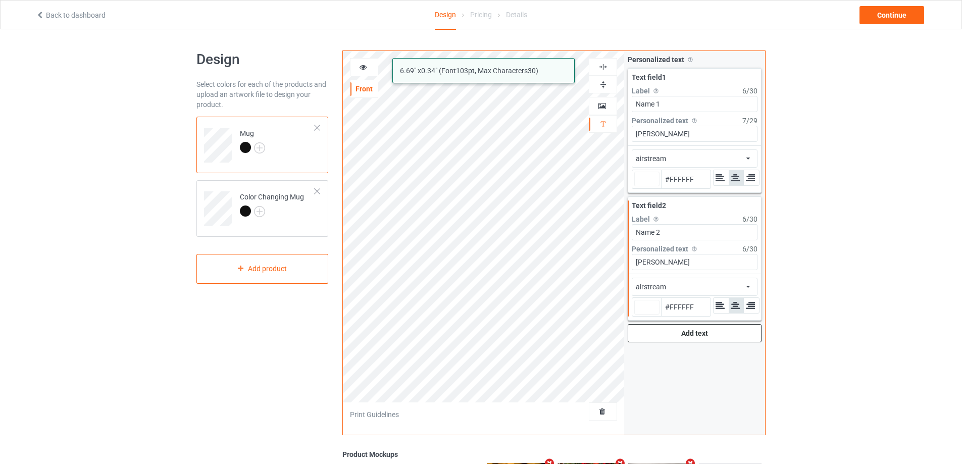
type input "#ffffff"
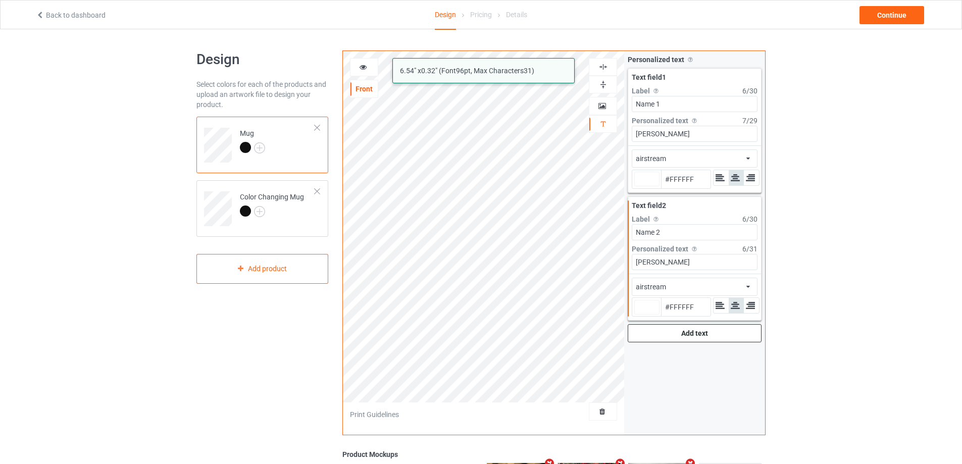
type input "#ffffff"
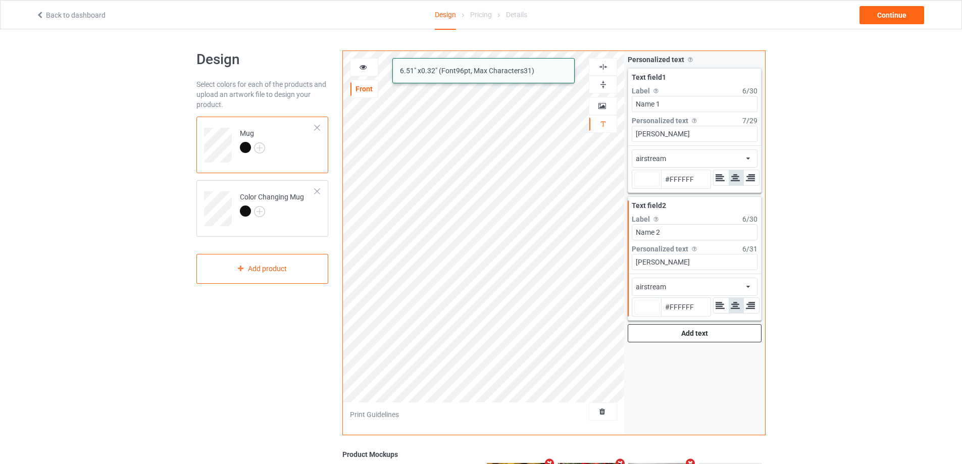
type input "#ffffff"
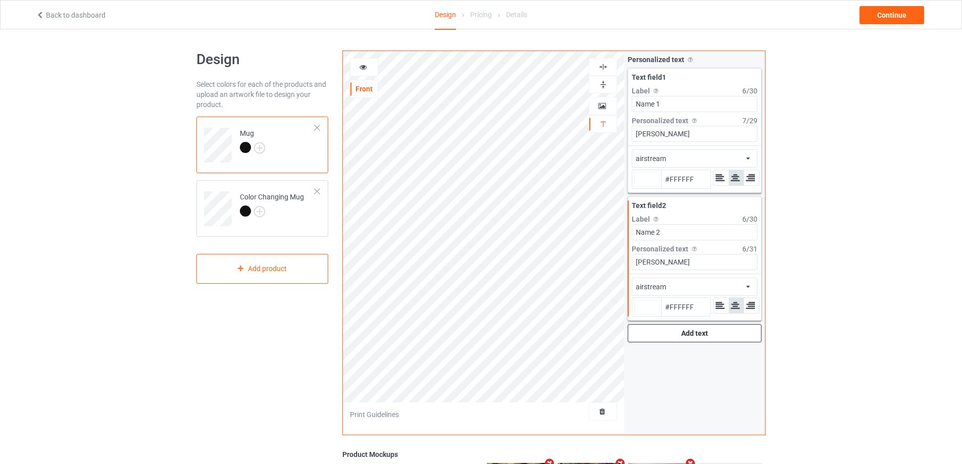
type input "#ffffff"
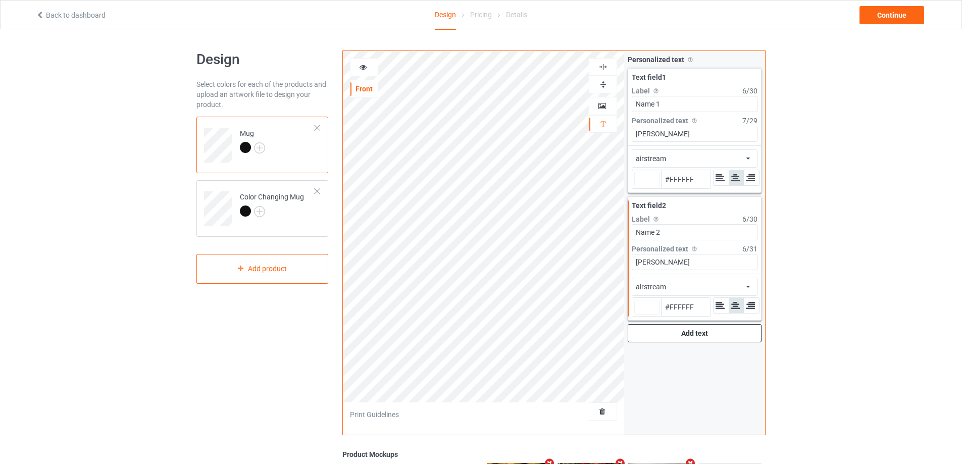
type input "#ffffff"
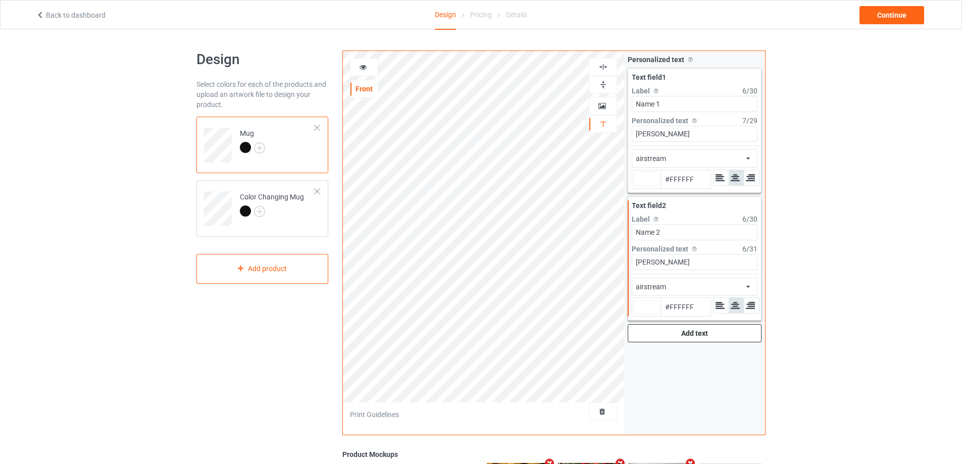
type input "#ffffff"
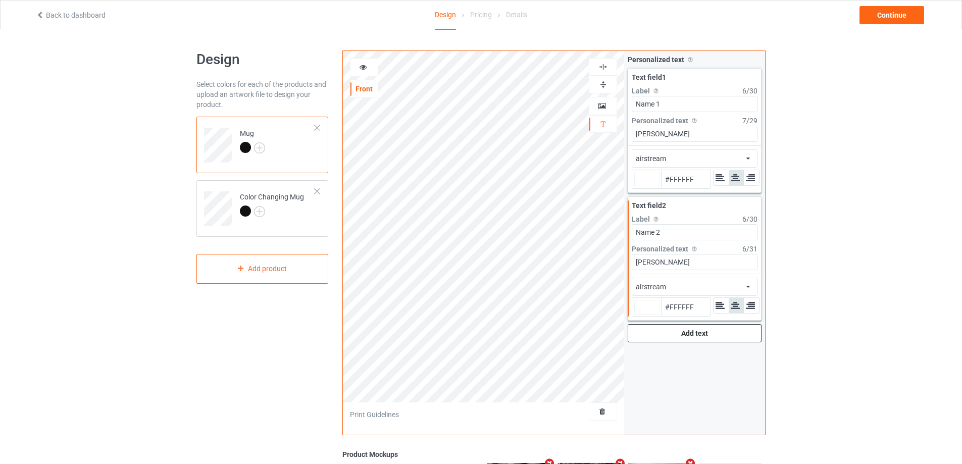
type input "#ffffff"
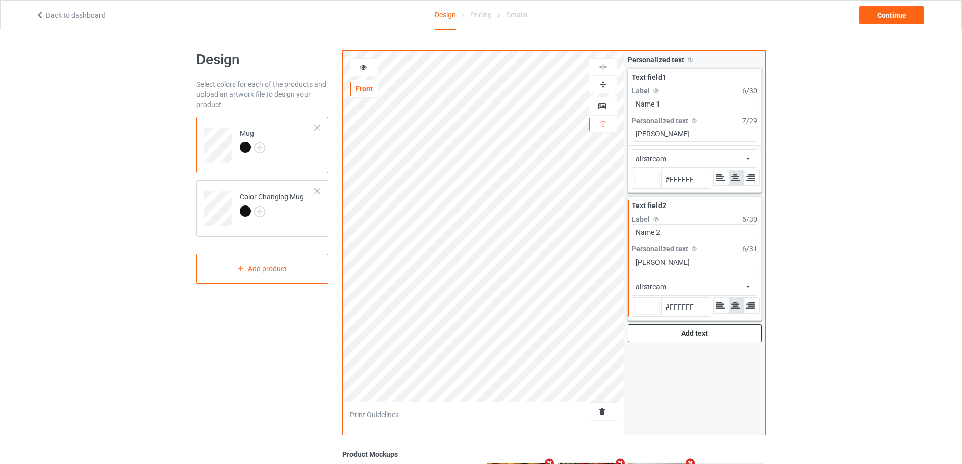
type input "#ffffff"
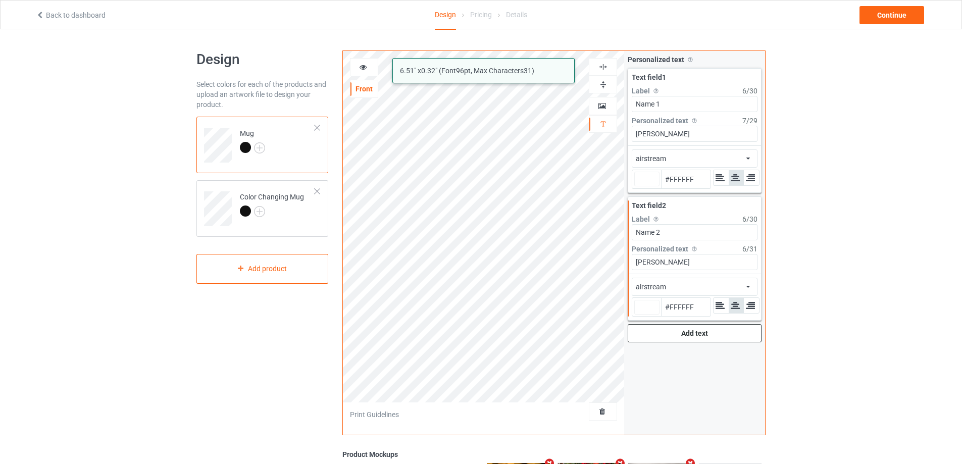
type input "#ffffff"
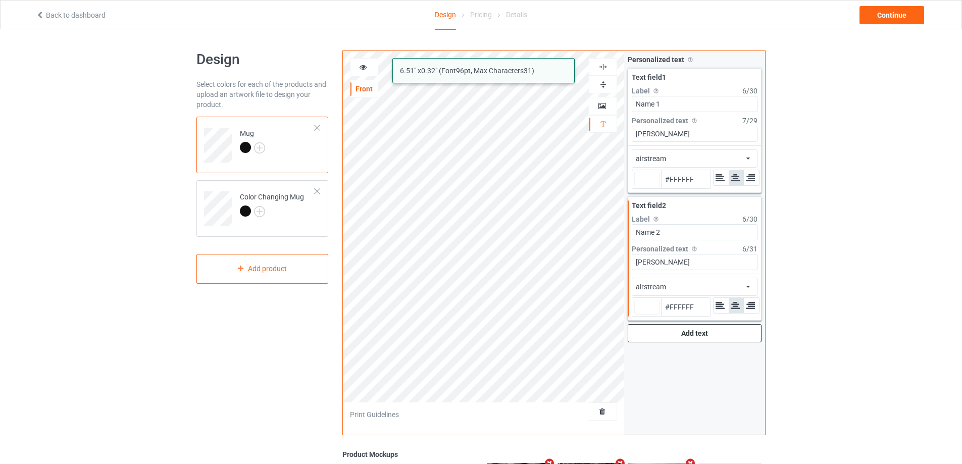
type input "#ffffff"
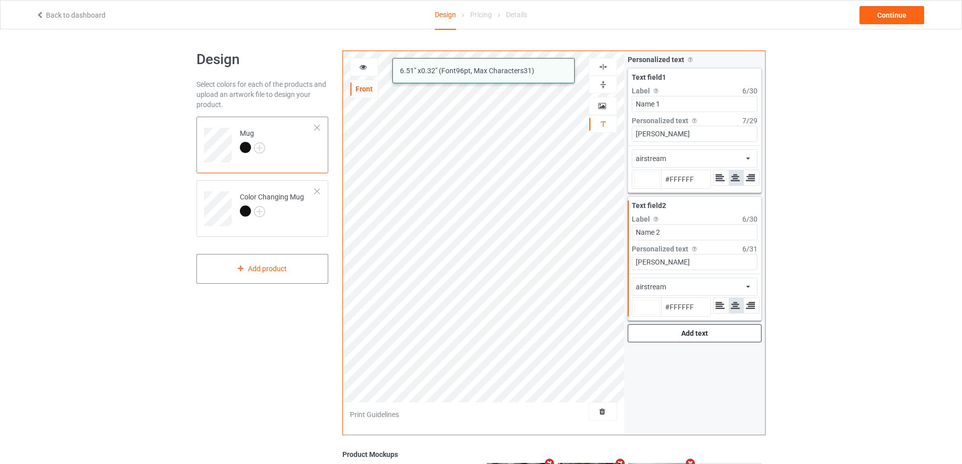
type input "#ffffff"
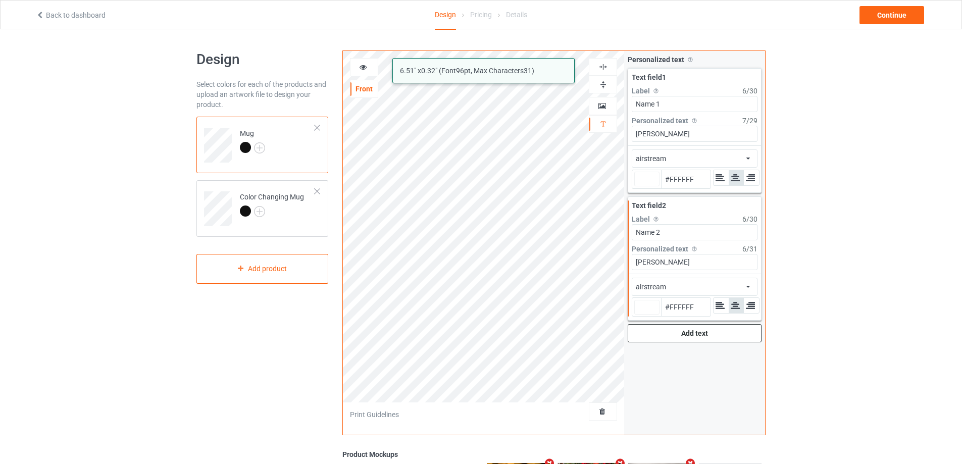
type input "#ffffff"
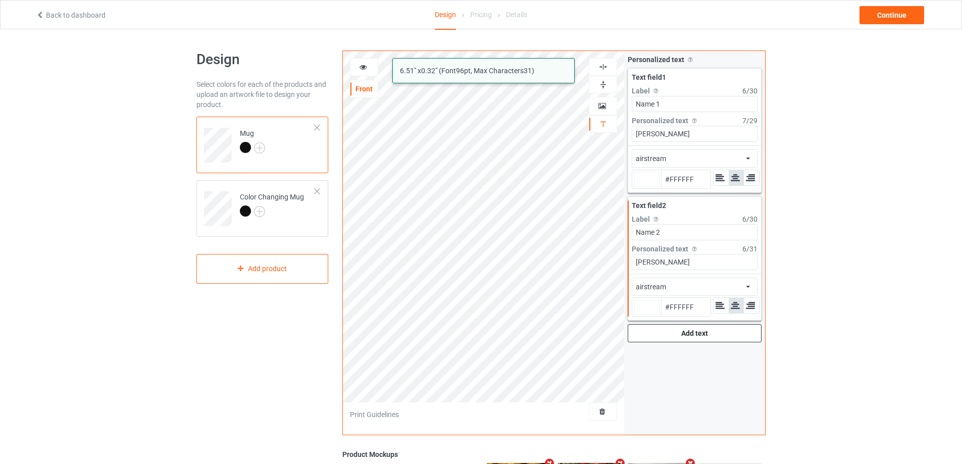
type input "#ffffff"
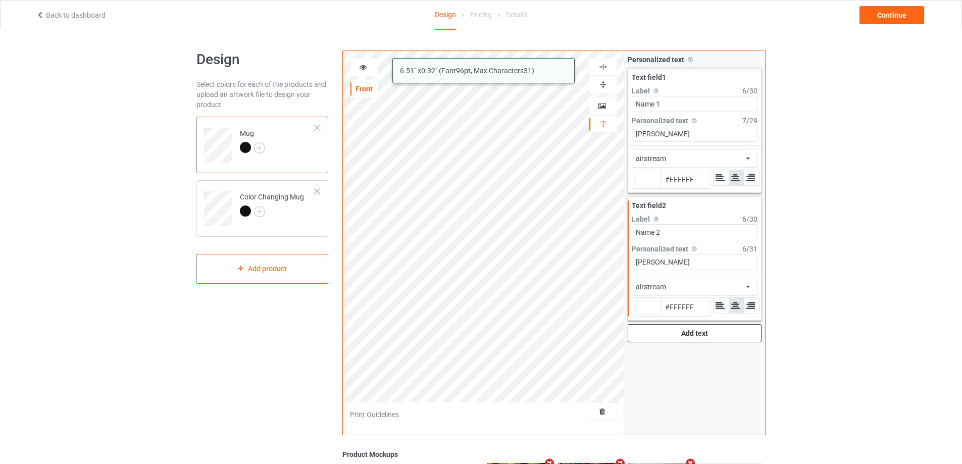
type input "#ffffff"
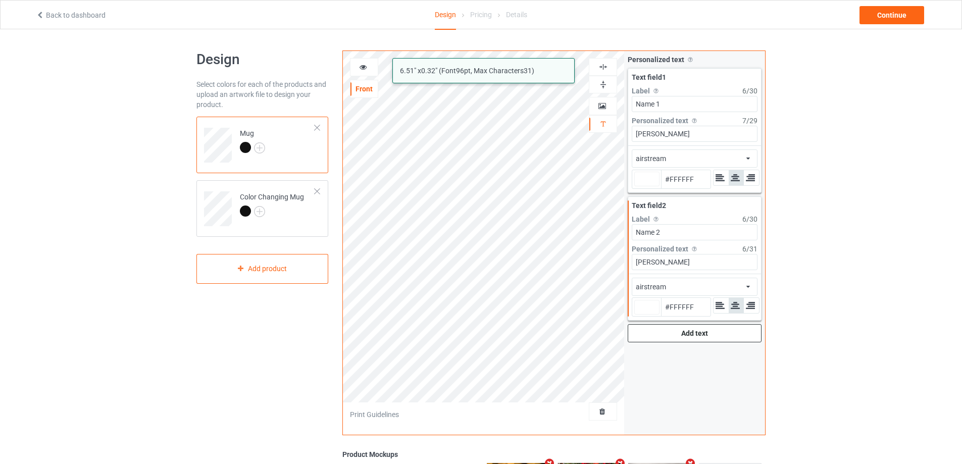
type input "#ffffff"
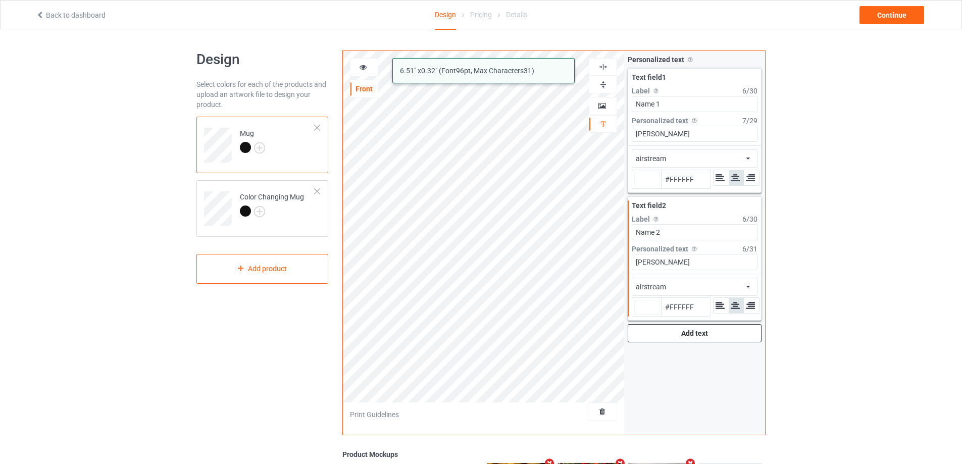
type input "#ffffff"
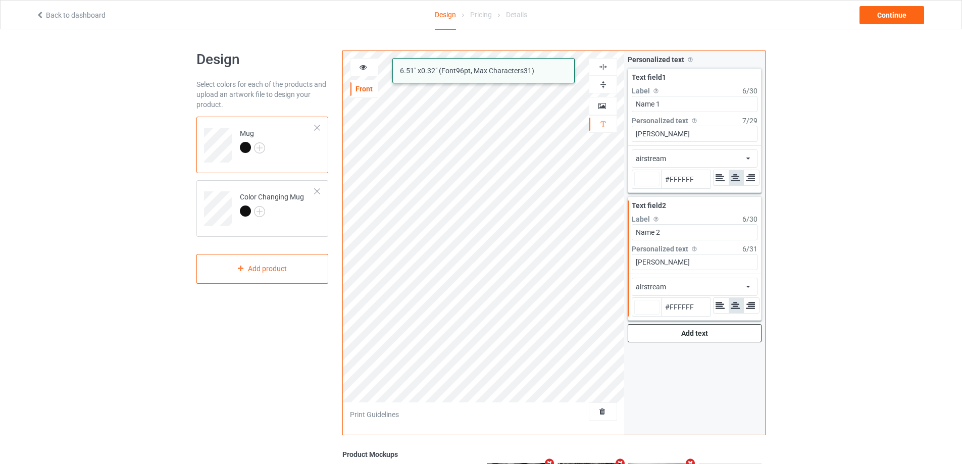
type input "#ffffff"
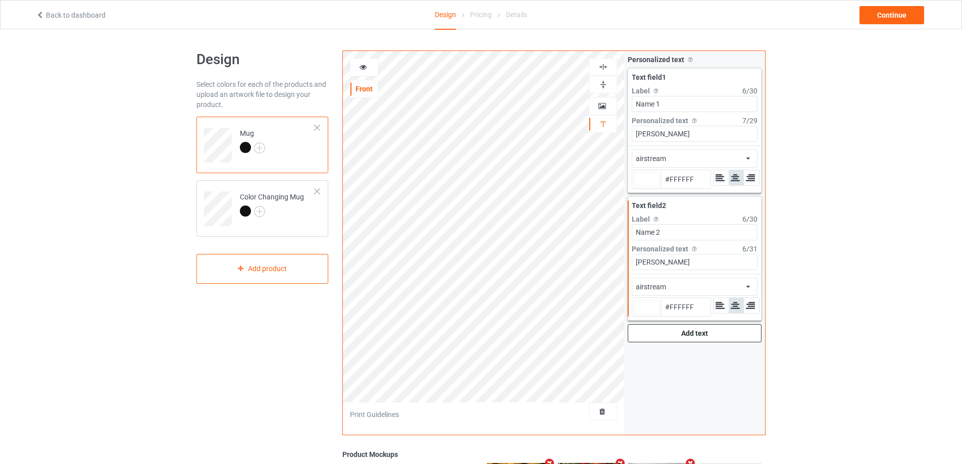
type input "#ffffff"
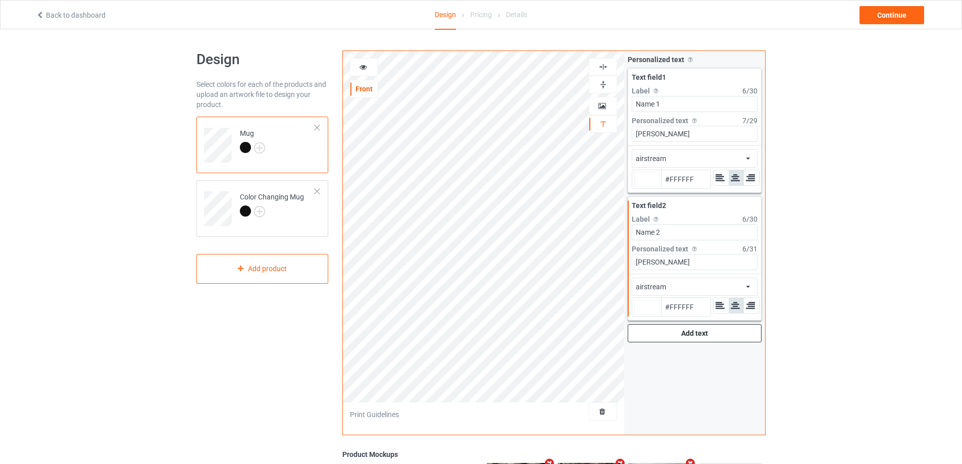
type input "#ffffff"
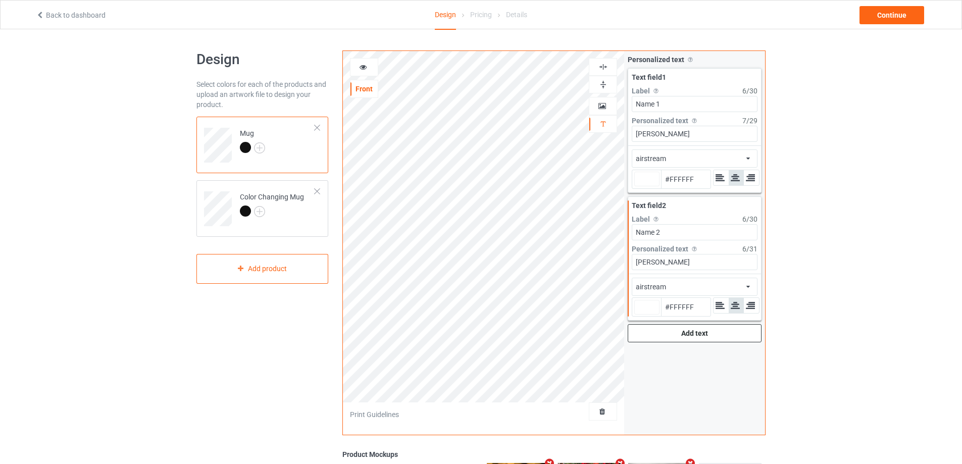
type input "#ffffff"
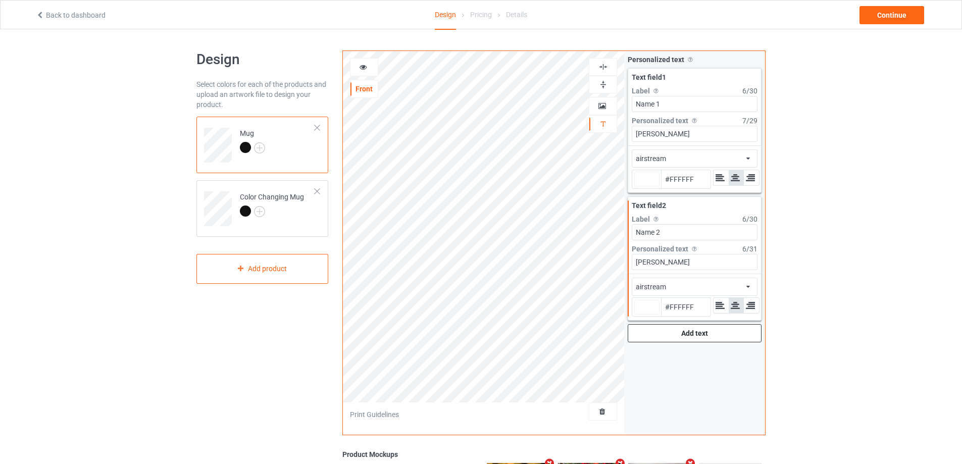
type input "#ffffff"
click at [650, 330] on div "Add text" at bounding box center [695, 333] width 134 height 18
type input "#ffffff"
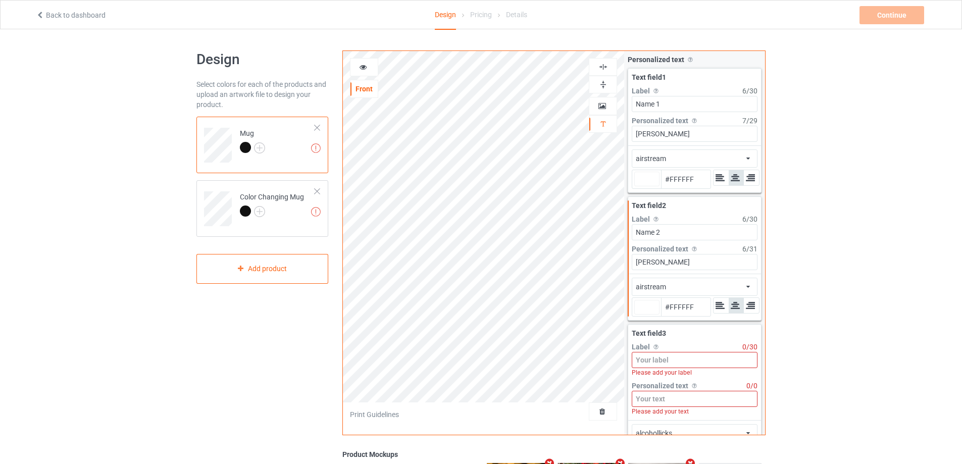
click at [658, 359] on input at bounding box center [695, 360] width 126 height 16
type input "#ffffff"
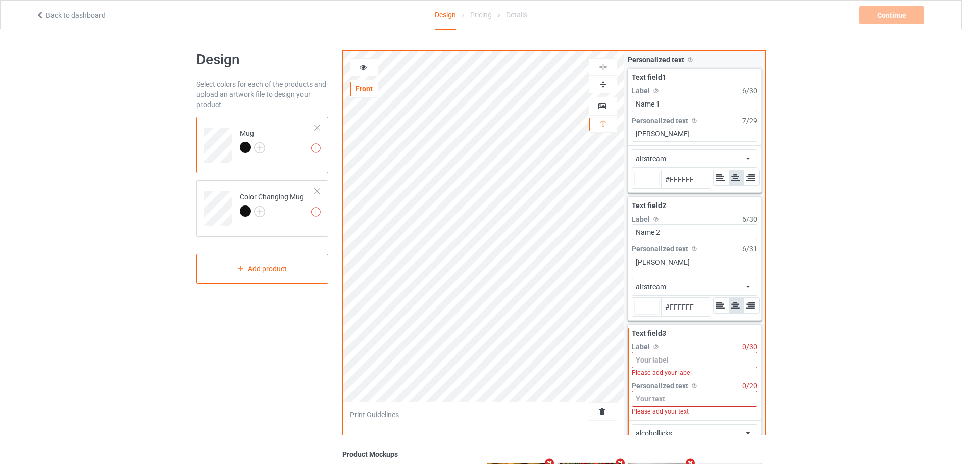
type input "Y"
type input "#ffffff"
type input "Ye"
type input "#ffffff"
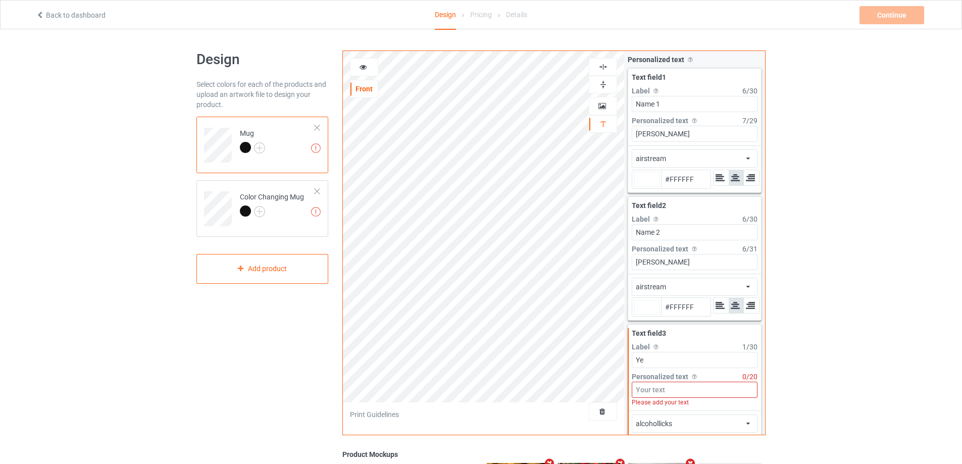
type input "#ffffff"
type input "Yea"
type input "#ffffff"
type input "Year"
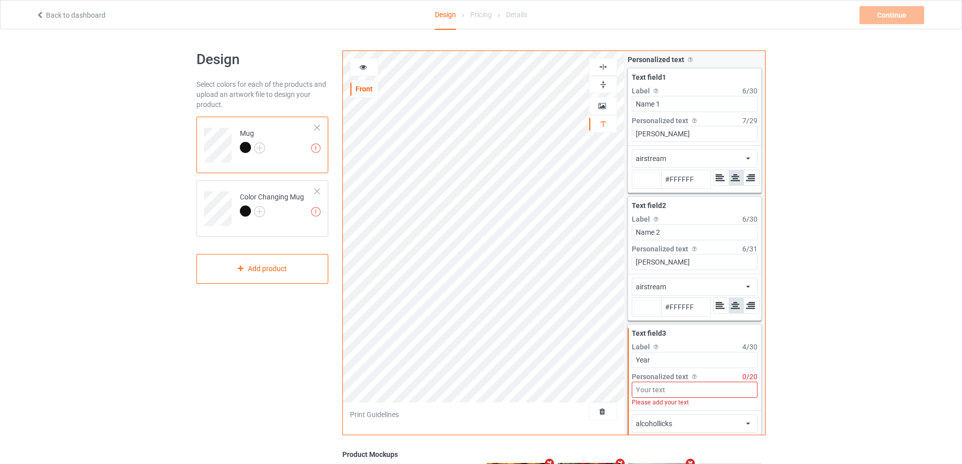
type input "#ffffff"
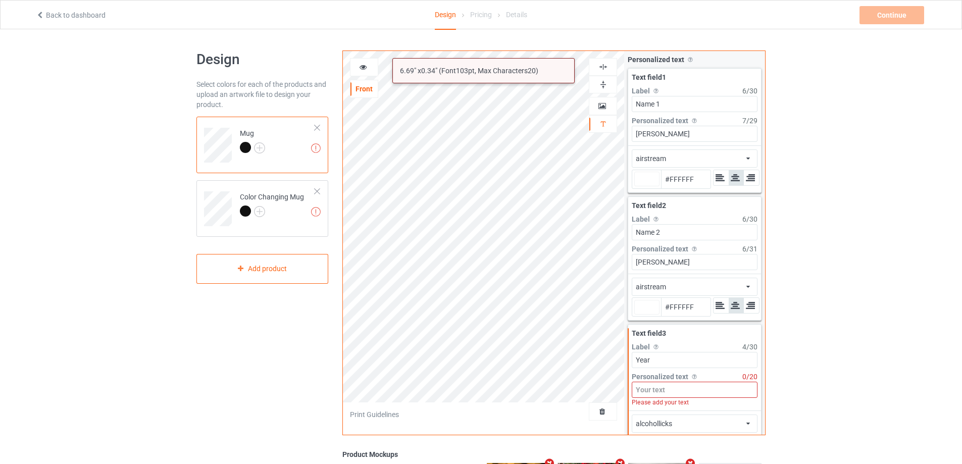
click at [648, 392] on input at bounding box center [695, 390] width 126 height 16
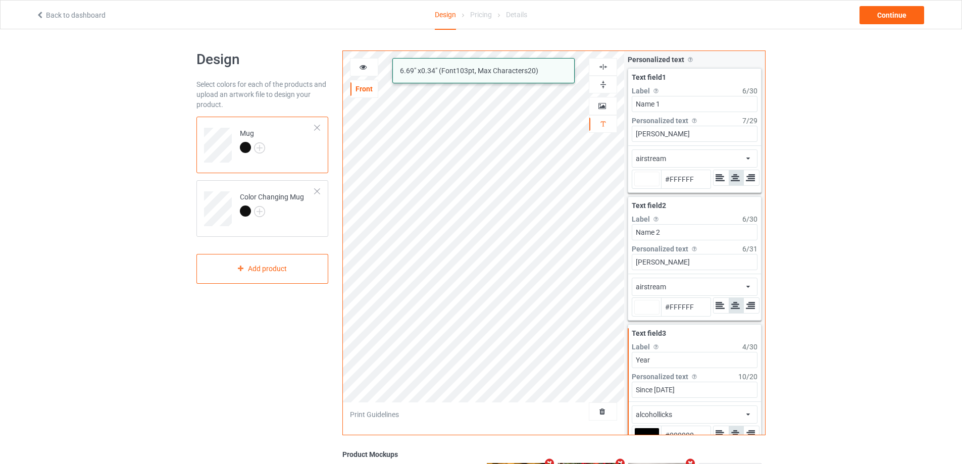
scroll to position [39, 0]
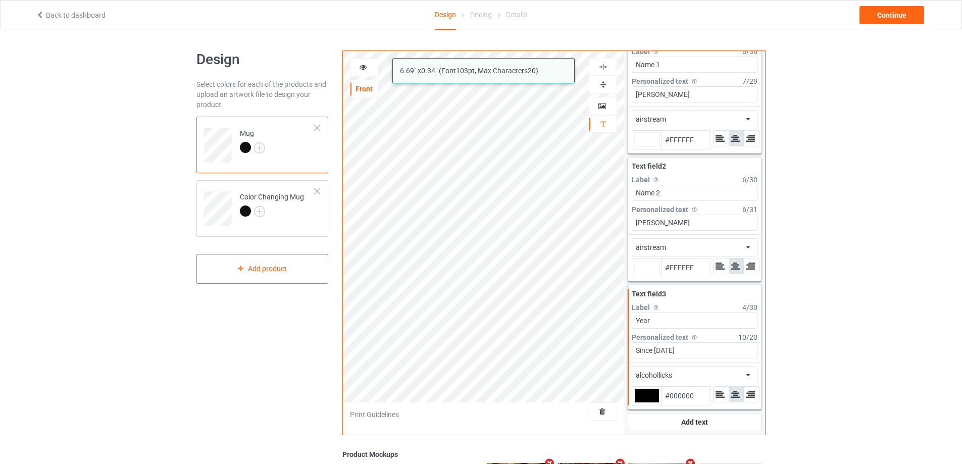
click at [680, 373] on div "alcohollicks african airstream aladdin alcohollicks [PERSON_NAME] almontesnow a…" at bounding box center [695, 375] width 126 height 18
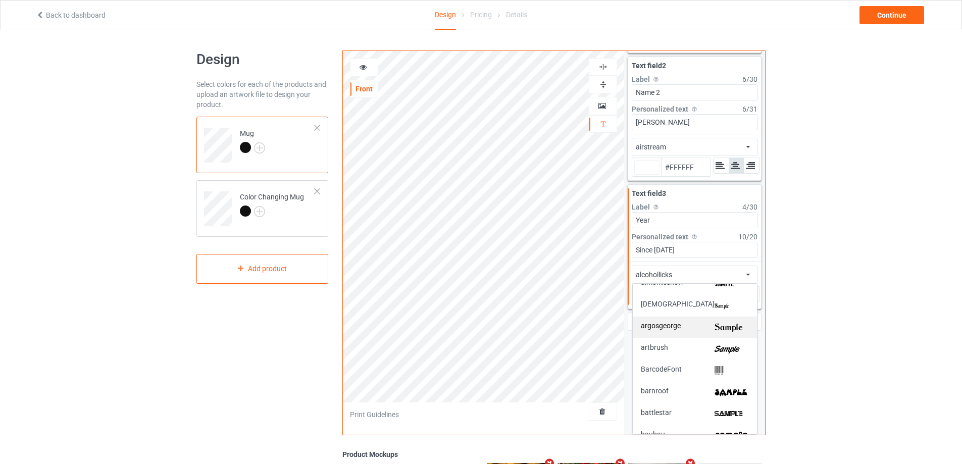
scroll to position [152, 0]
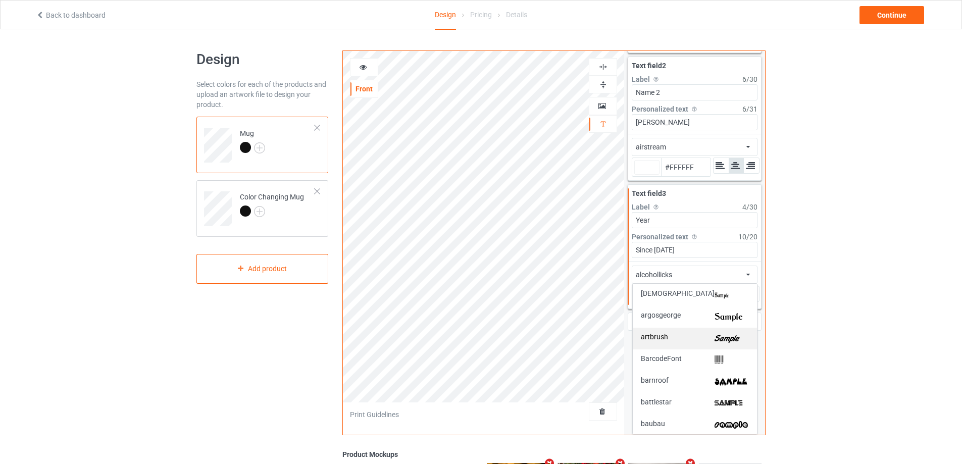
click at [700, 338] on div "artbrush" at bounding box center [695, 338] width 108 height 11
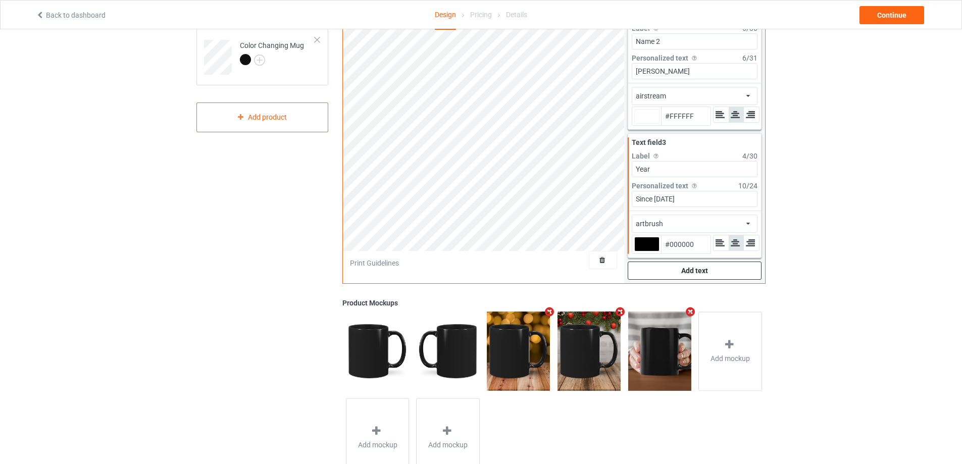
scroll to position [38, 0]
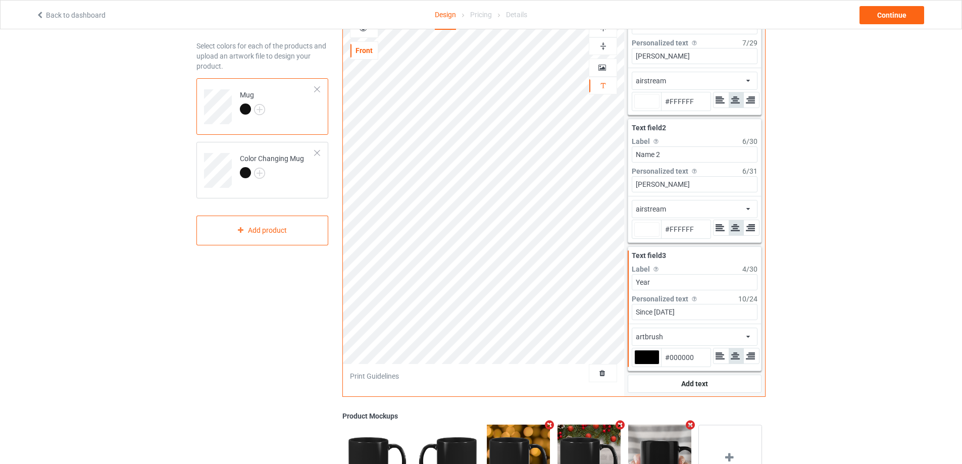
click at [700, 337] on div "artbrush african airstream aladdin alcohollicks [PERSON_NAME] almontesnow angli…" at bounding box center [695, 337] width 126 height 18
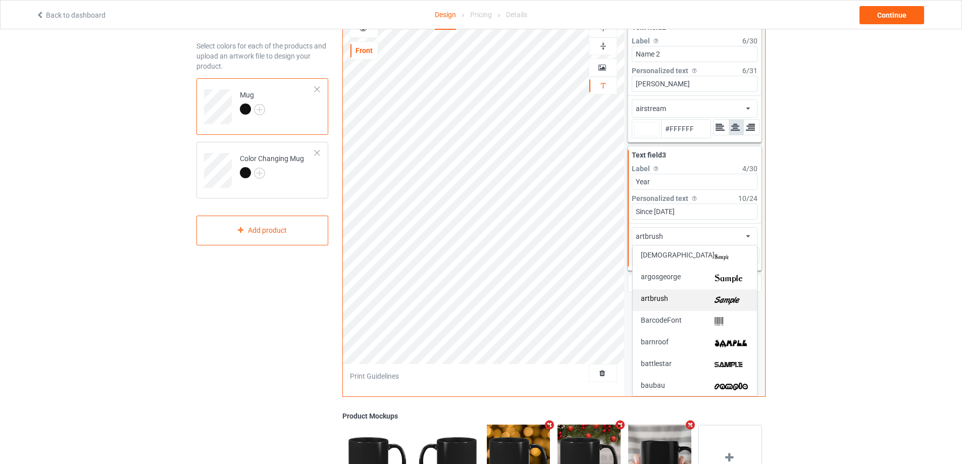
scroll to position [0, 0]
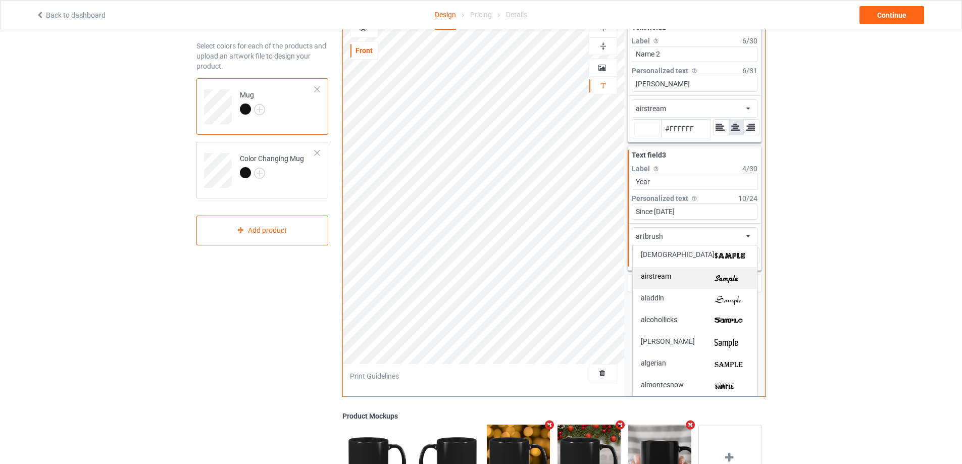
click at [715, 278] on img at bounding box center [732, 278] width 34 height 11
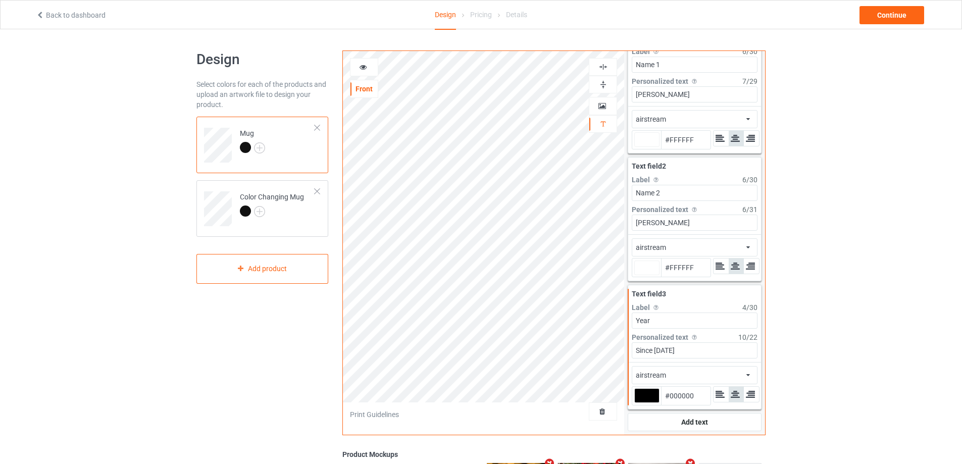
click at [361, 65] on icon at bounding box center [363, 65] width 9 height 7
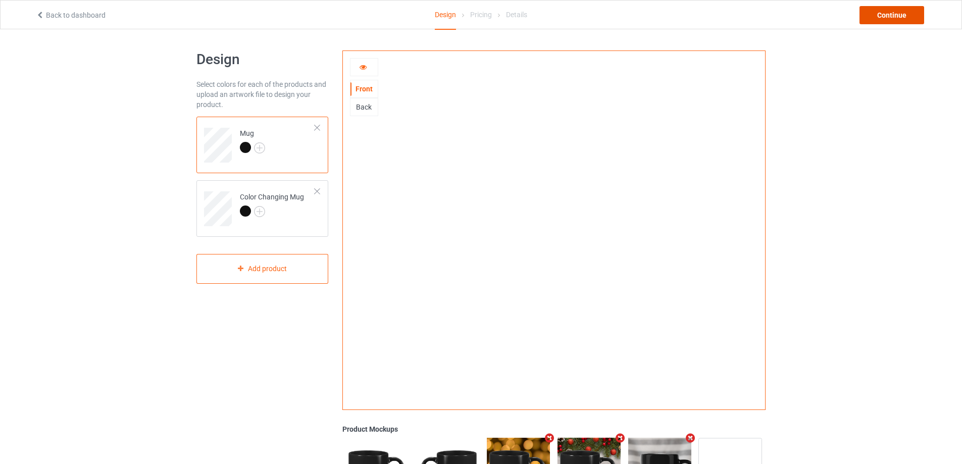
click at [890, 13] on div "Continue" at bounding box center [892, 15] width 65 height 18
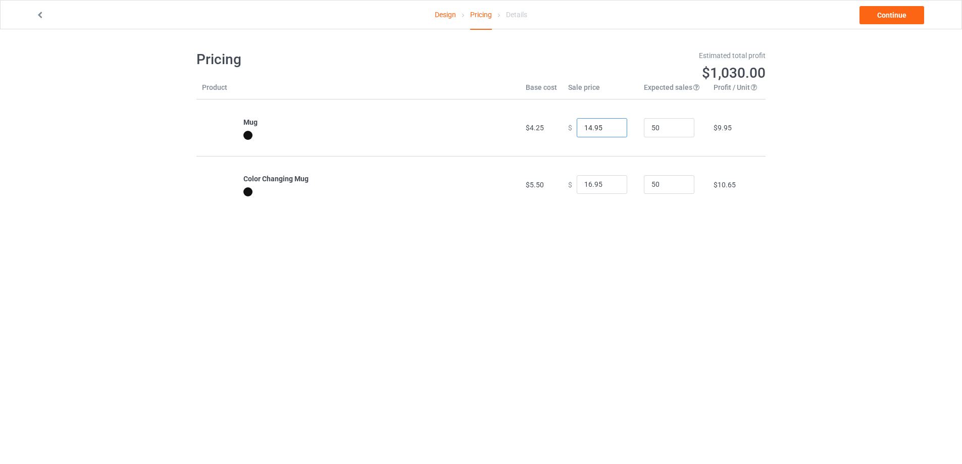
drag, startPoint x: 604, startPoint y: 126, endPoint x: 503, endPoint y: 117, distance: 101.9
click at [515, 124] on tr "Mug $4.25 $ 14.95 50 $9.95" at bounding box center [480, 127] width 569 height 57
drag, startPoint x: 600, startPoint y: 187, endPoint x: 484, endPoint y: 157, distance: 120.5
click at [517, 177] on tr "Color Changing Mug $5.50 $ 16.95 50 $10.65" at bounding box center [480, 184] width 569 height 57
click at [887, 18] on link "Continue" at bounding box center [892, 15] width 65 height 18
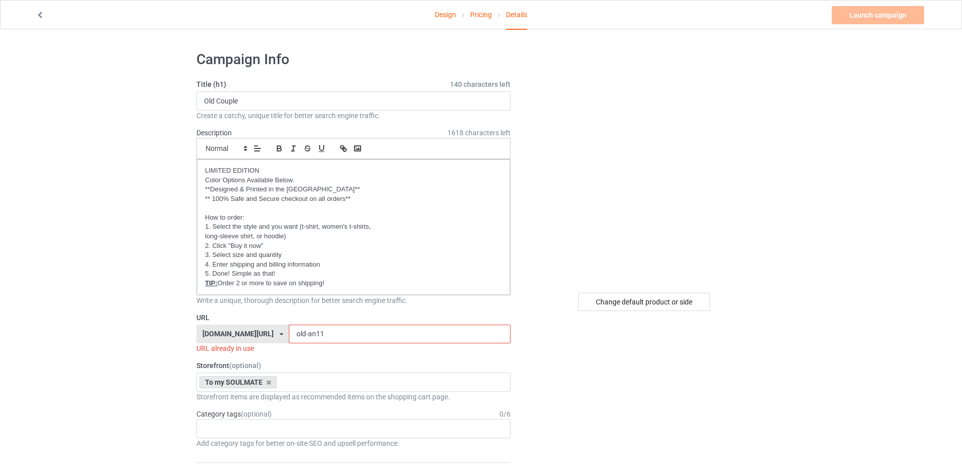
click at [317, 335] on input "old-an11" at bounding box center [399, 334] width 221 height 19
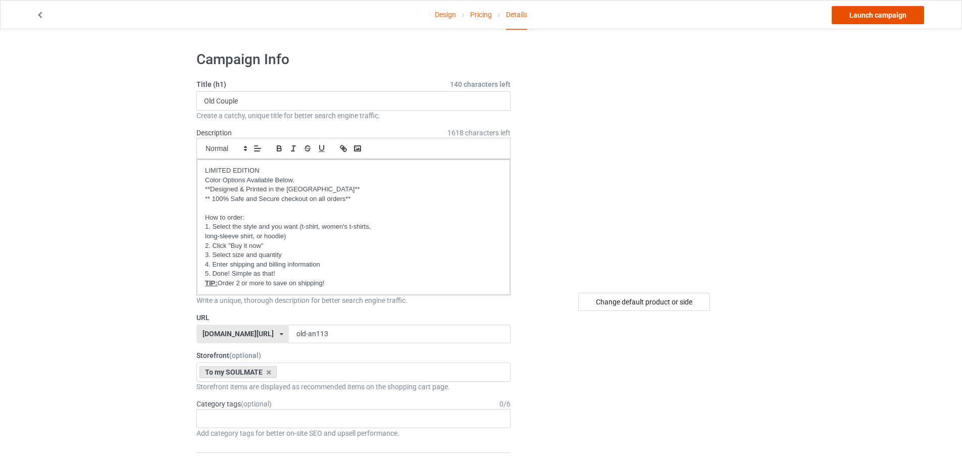
click at [863, 16] on link "Launch campaign" at bounding box center [878, 15] width 92 height 18
